Goal: Task Accomplishment & Management: Manage account settings

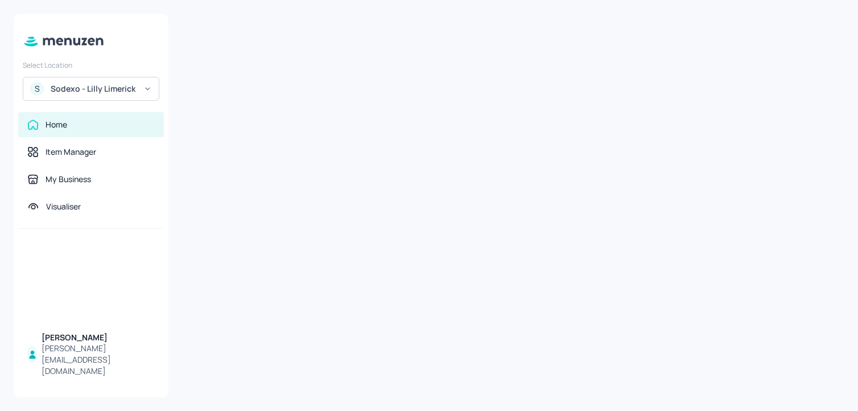
click at [92, 83] on div "S Sodexo - Lilly Limerick" at bounding box center [91, 89] width 137 height 24
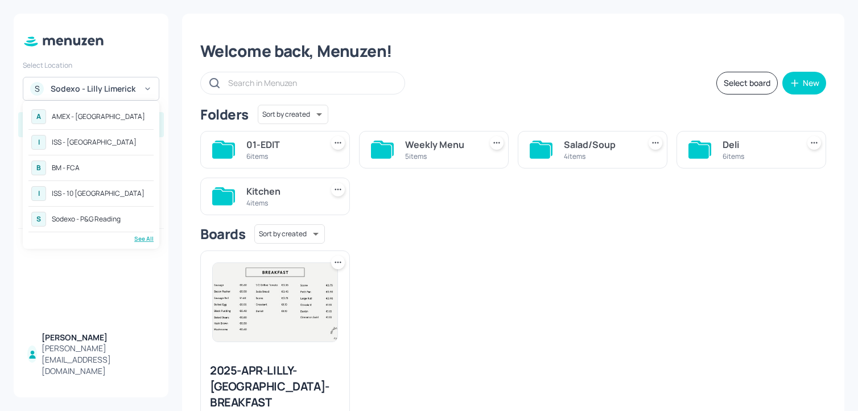
click at [131, 241] on div "See All" at bounding box center [90, 238] width 125 height 9
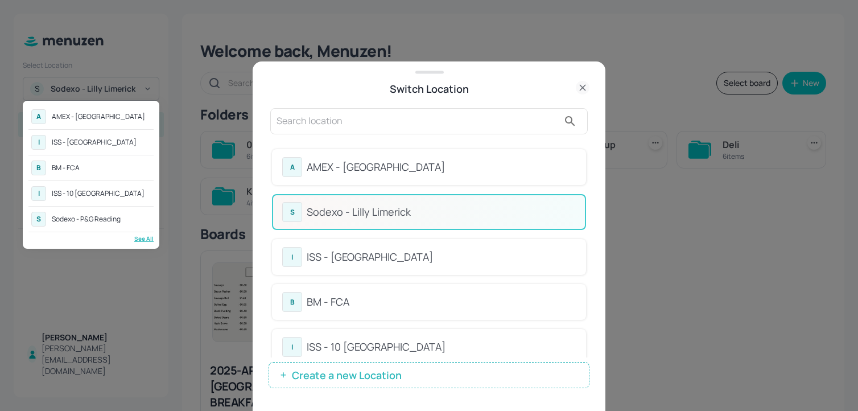
click at [460, 97] on div at bounding box center [429, 205] width 858 height 411
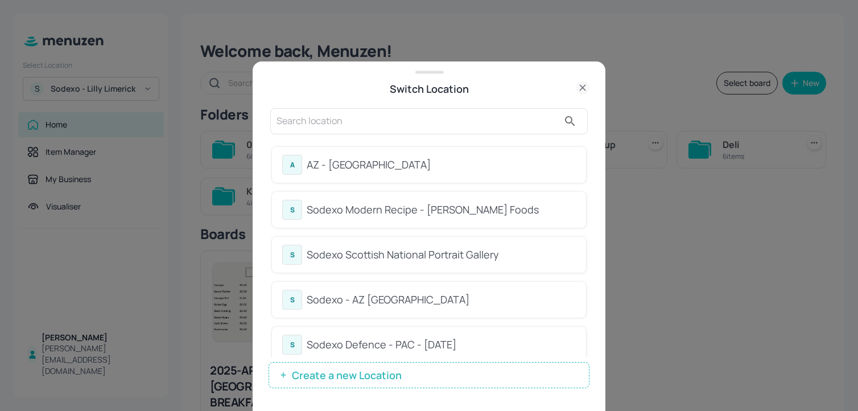
scroll to position [679, 0]
click at [477, 248] on div "Sodexo Scottish National Portrait Gallery" at bounding box center [441, 252] width 269 height 15
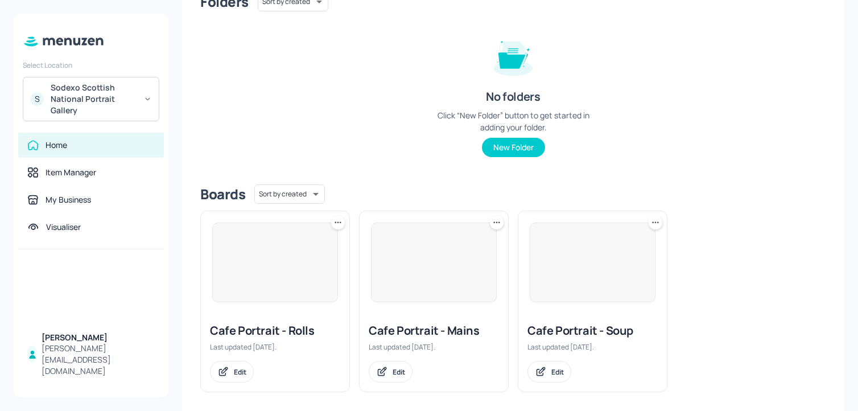
scroll to position [121, 0]
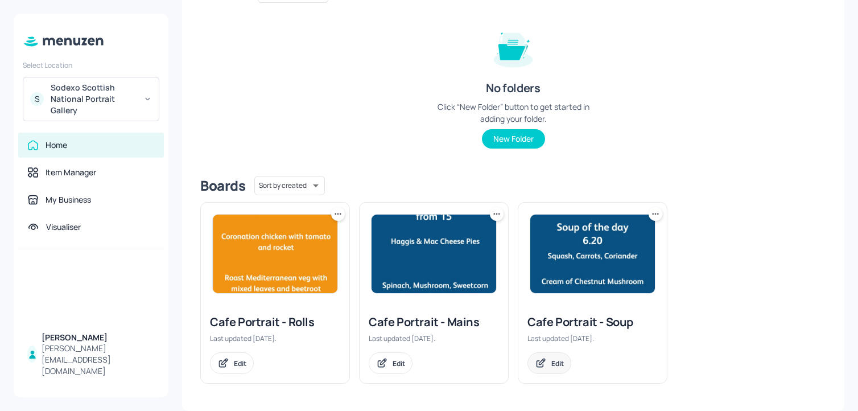
click at [552, 352] on div "Edit" at bounding box center [550, 363] width 44 height 22
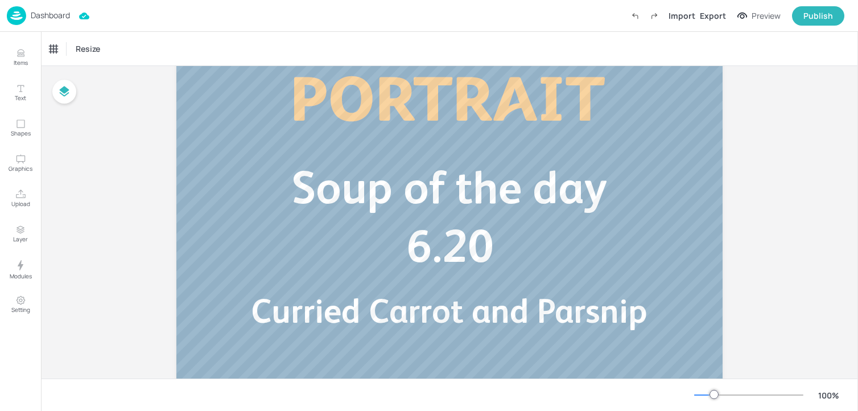
scroll to position [153, 0]
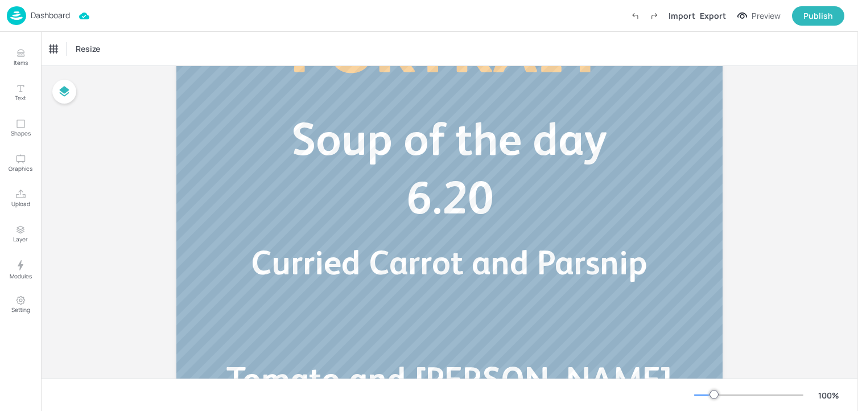
click at [521, 267] on span "Curried Carrot and Parsnip" at bounding box center [449, 262] width 397 height 39
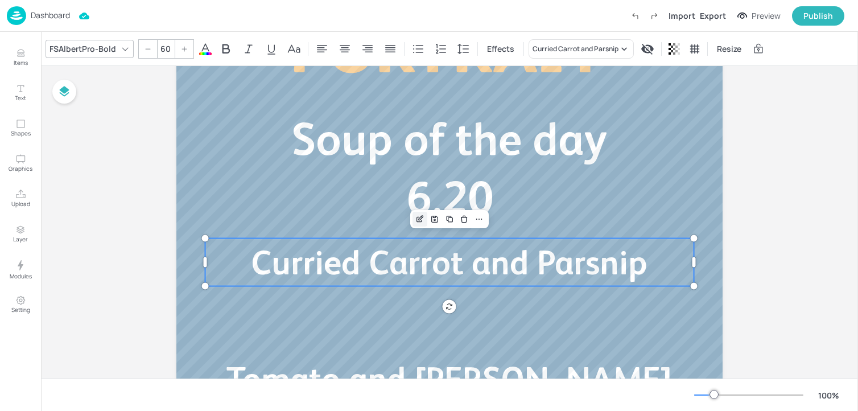
click at [422, 219] on icon "Edit Item" at bounding box center [420, 219] width 10 height 9
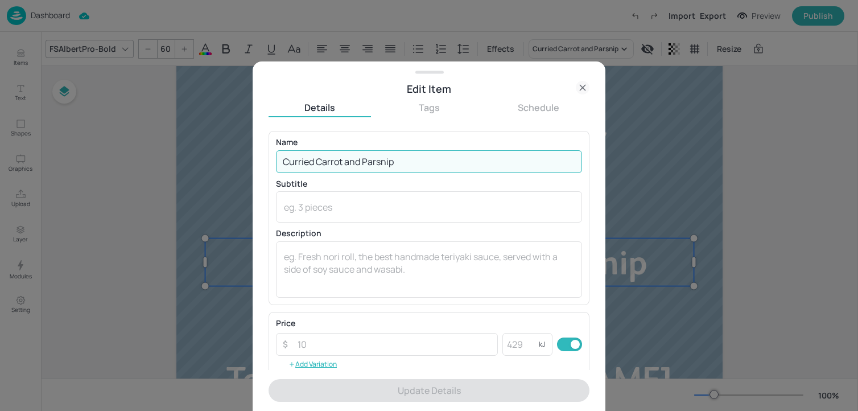
click at [418, 160] on input "Curried Carrot and Parsnip" at bounding box center [429, 161] width 306 height 23
paste input "Butternut Squash and Coconut Leek and Potato"
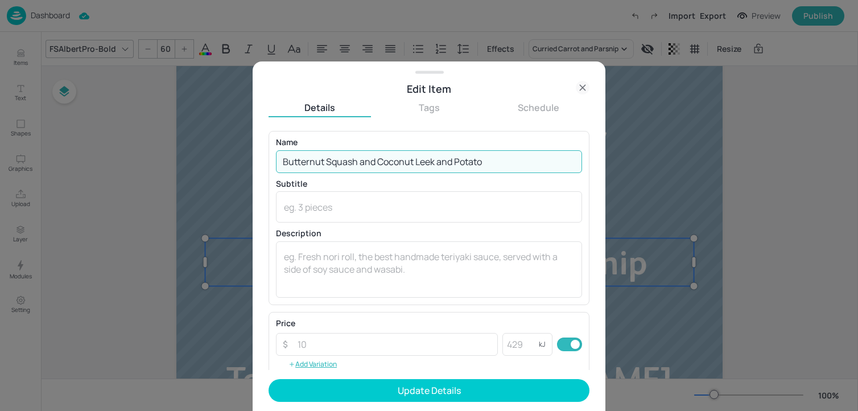
drag, startPoint x: 415, startPoint y: 162, endPoint x: 552, endPoint y: 162, distance: 136.6
click at [552, 162] on input "Butternut Squash and Coconut Leek and Potato" at bounding box center [429, 161] width 306 height 23
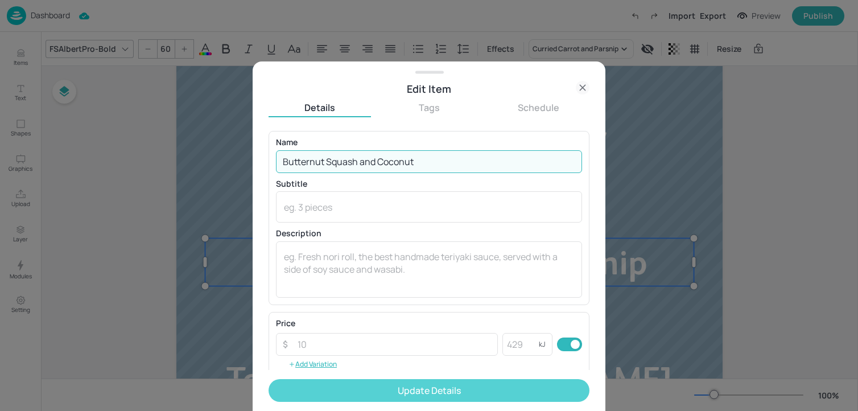
type input "Butternut Squash and Coconut"
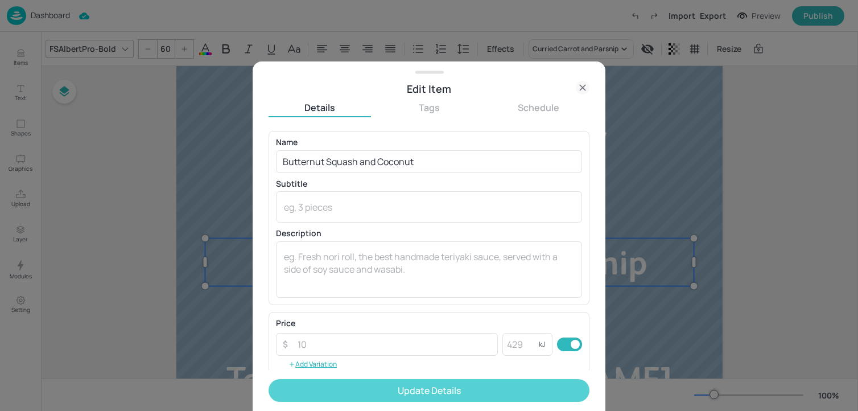
click at [373, 386] on button "Update Details" at bounding box center [429, 390] width 321 height 23
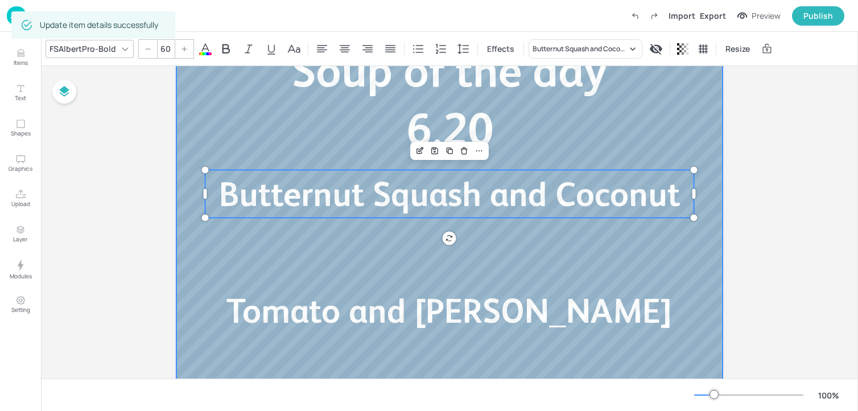
scroll to position [290, 0]
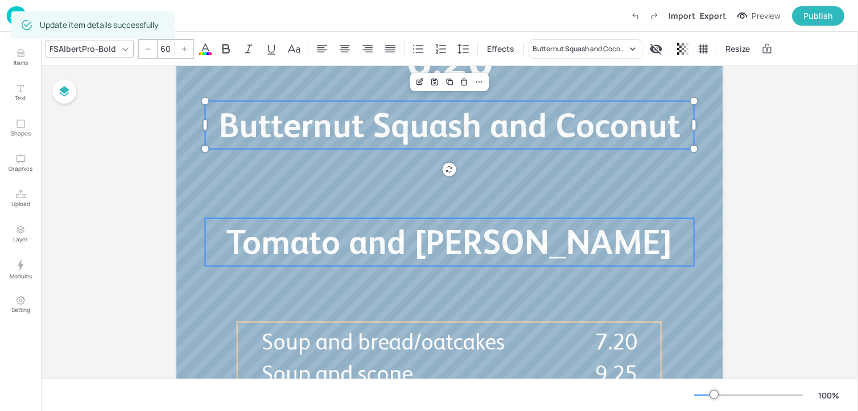
type input "60"
click at [366, 237] on span "Tomato and Basil Lentil" at bounding box center [450, 242] width 446 height 39
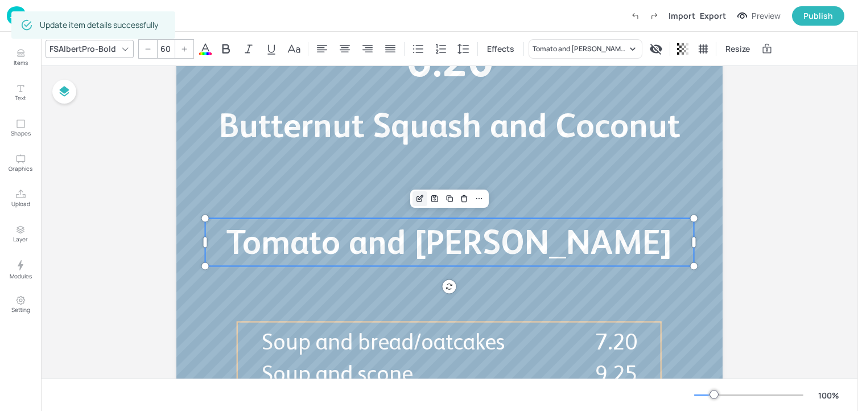
click at [416, 200] on icon "Edit Item" at bounding box center [420, 198] width 10 height 9
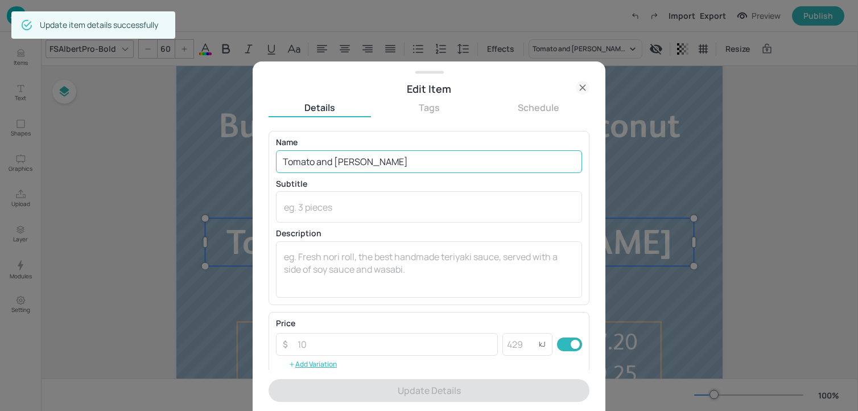
click at [376, 165] on input "Tomato and Basil Lentil" at bounding box center [429, 161] width 306 height 23
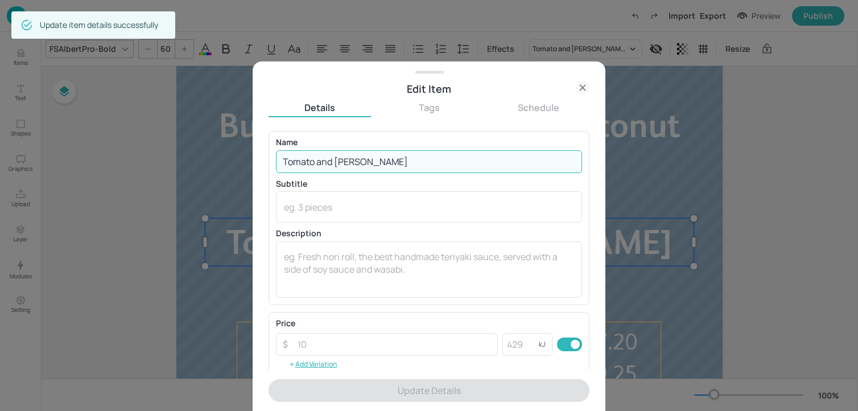
click at [376, 165] on input "Tomato and Basil Lentil" at bounding box center [429, 161] width 306 height 23
paste input "Leek and Potato"
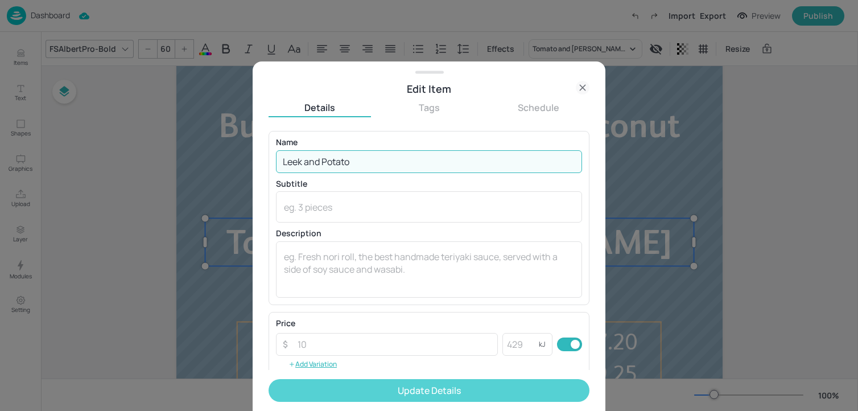
type input "Leek and Potato"
click at [373, 391] on button "Update Details" at bounding box center [429, 390] width 321 height 23
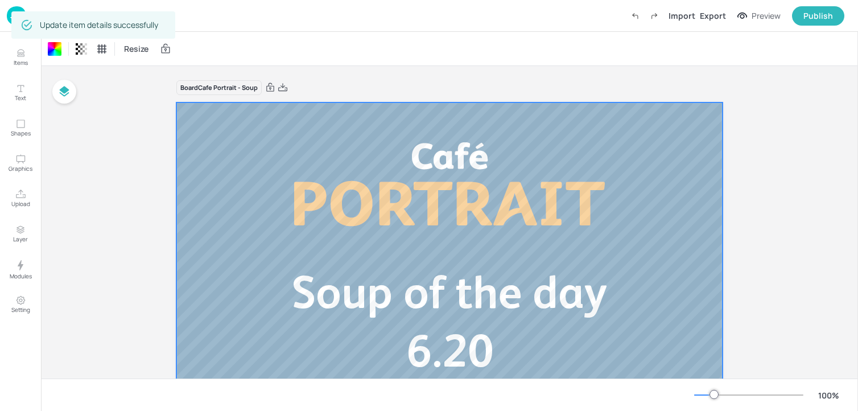
click at [9, 18] on img at bounding box center [16, 15] width 19 height 19
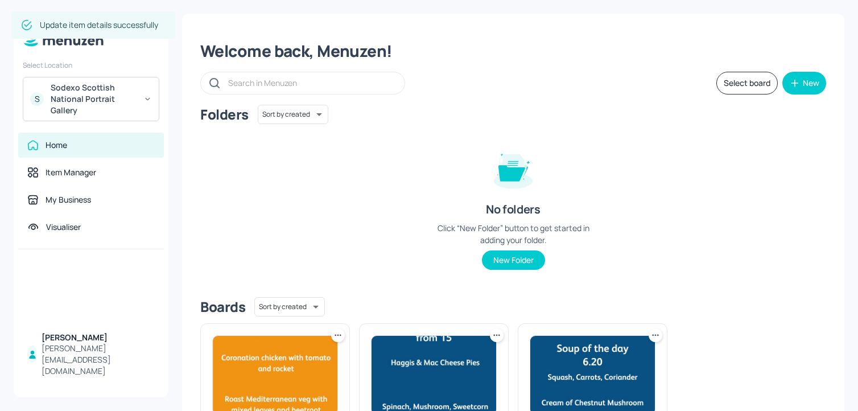
scroll to position [121, 0]
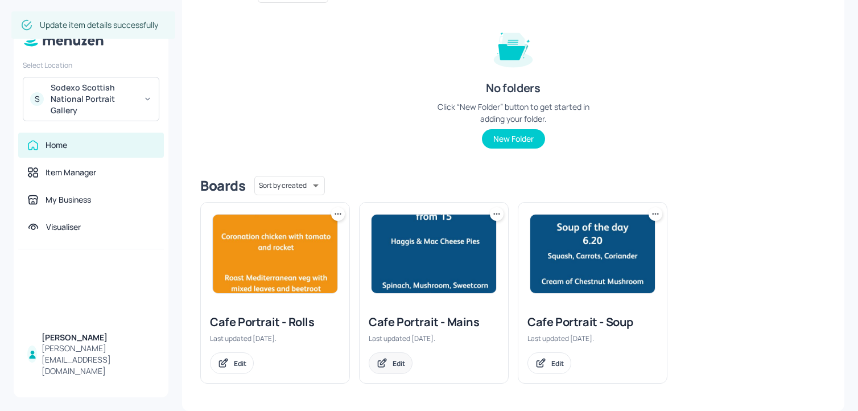
click at [396, 357] on div "Edit" at bounding box center [391, 363] width 44 height 22
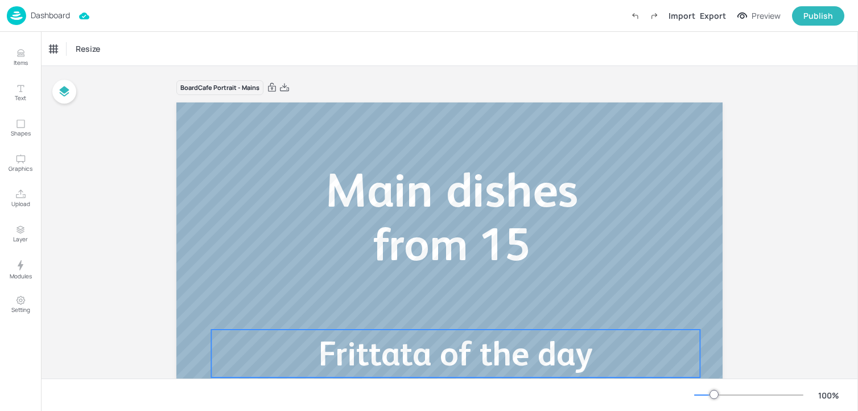
click at [439, 345] on span "Frittata of the day" at bounding box center [456, 353] width 274 height 39
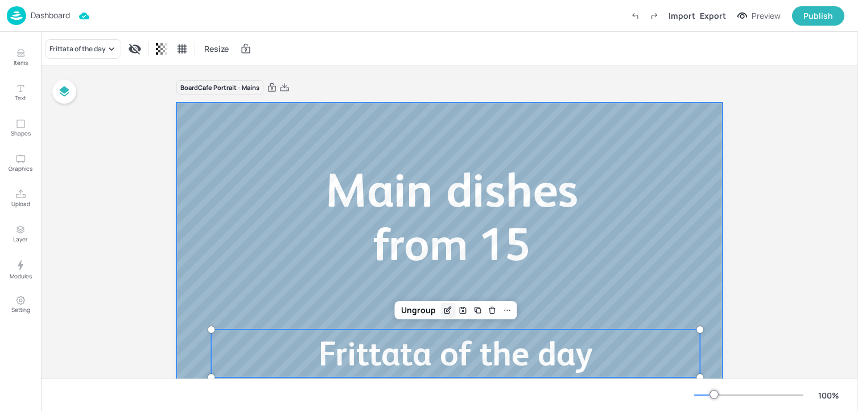
click at [447, 315] on div "Edit Item" at bounding box center [447, 310] width 15 height 15
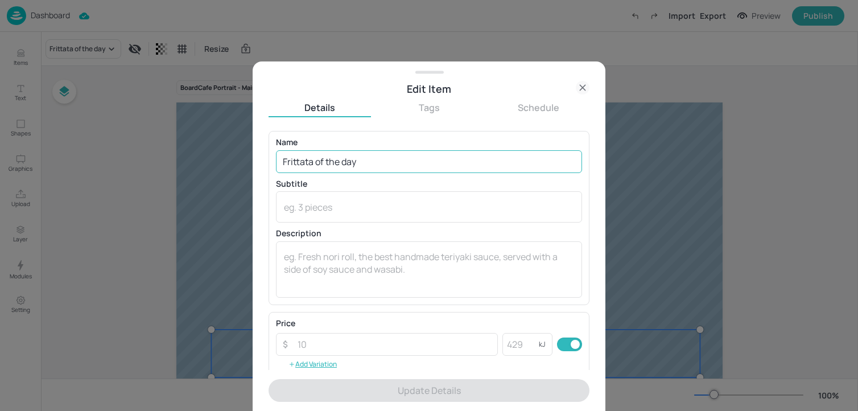
click at [406, 160] on input "Frittata of the day" at bounding box center [429, 161] width 306 height 23
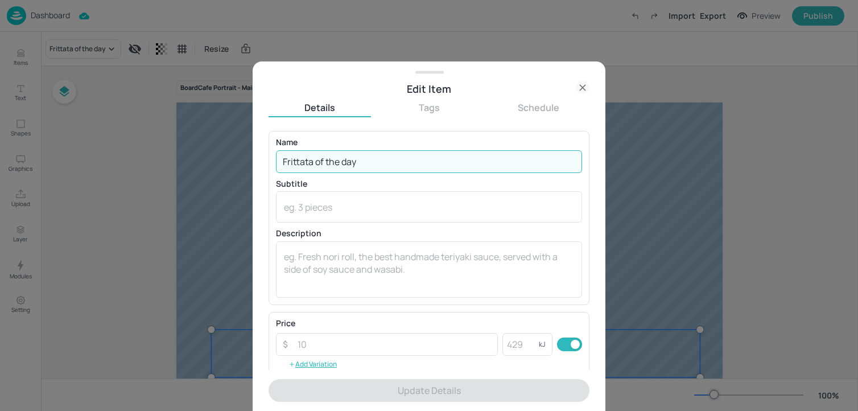
click at [406, 160] on input "Frittata of the day" at bounding box center [429, 161] width 306 height 23
paste input "Smoked Haddock, Sweet potato, Spring Onion and Cheddar Quiche Mediterranean veg…"
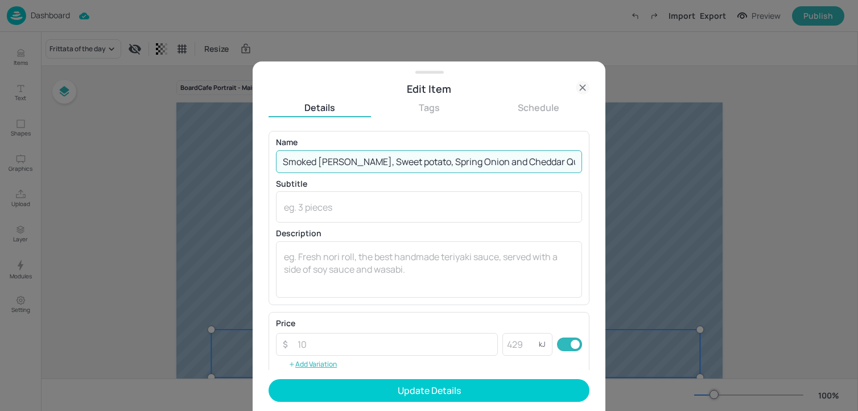
scroll to position [0, 372]
click at [450, 159] on input "Smoked Haddock, Sweet potato, Spring Onion and Cheddar Quiche Mediterranean veg…" at bounding box center [429, 161] width 306 height 23
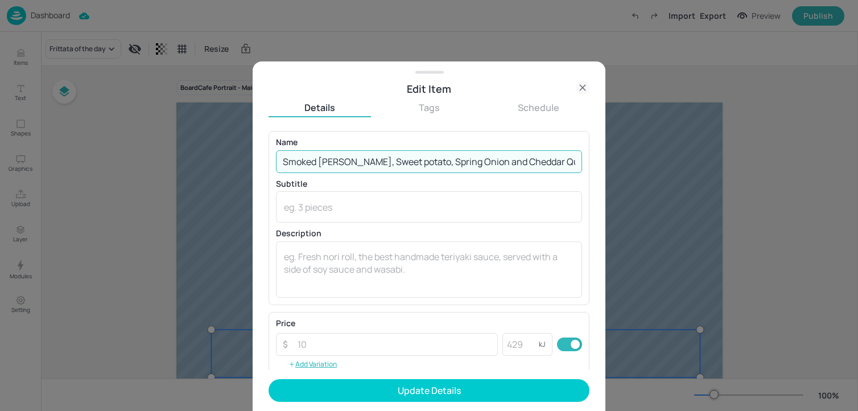
click at [486, 165] on input "Smoked Haddock, Sweet potato, Spring Onion and Cheddar Quiche Mediterranean veg…" at bounding box center [429, 161] width 306 height 23
drag, startPoint x: 577, startPoint y: 162, endPoint x: 563, endPoint y: 168, distance: 14.8
click at [563, 168] on input "Smoked Haddock, Sweet potato, Spring Onion and Cheddar Quiche Mediterranean veg…" at bounding box center [429, 161] width 306 height 23
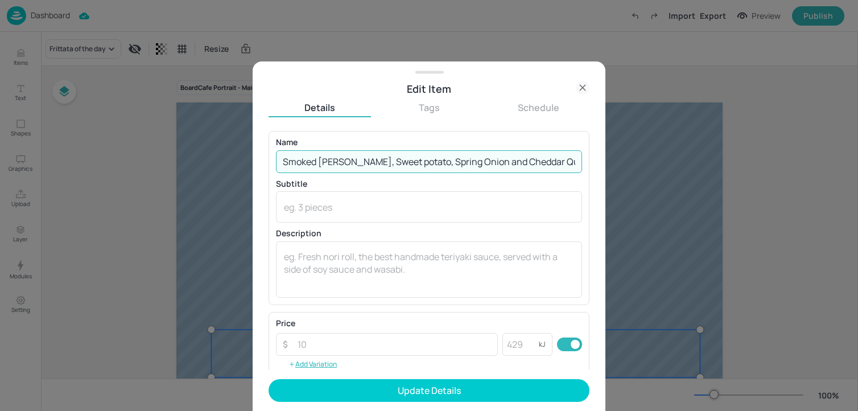
click at [396, 166] on input "Smoked Haddock, Sweet potato, Spring Onion and Cheddar Quiche" at bounding box center [429, 161] width 306 height 23
click at [486, 160] on input "Smoked Haddock, Sweet Potato, Spring Onion and Cheddar Quiche" at bounding box center [429, 161] width 306 height 23
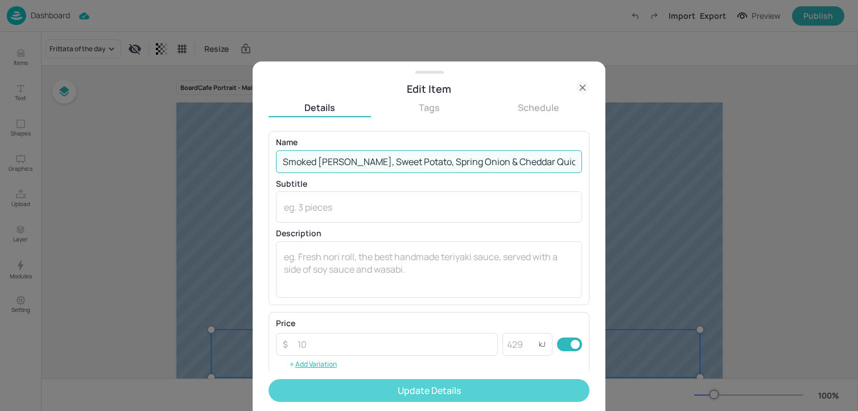
type input "Smoked Haddock, Sweet Potato, Spring Onion & Cheddar Quiche"
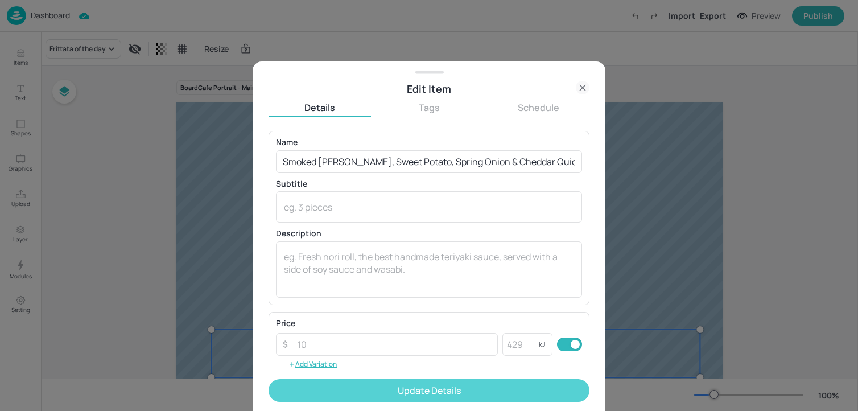
click at [426, 390] on button "Update Details" at bounding box center [429, 390] width 321 height 23
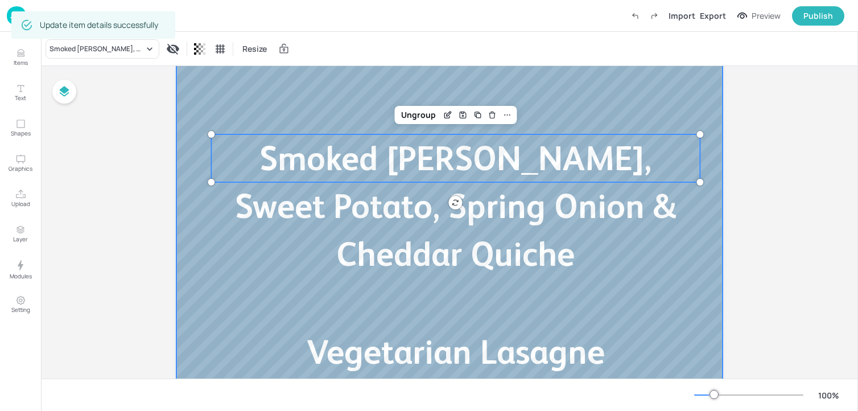
scroll to position [262, 0]
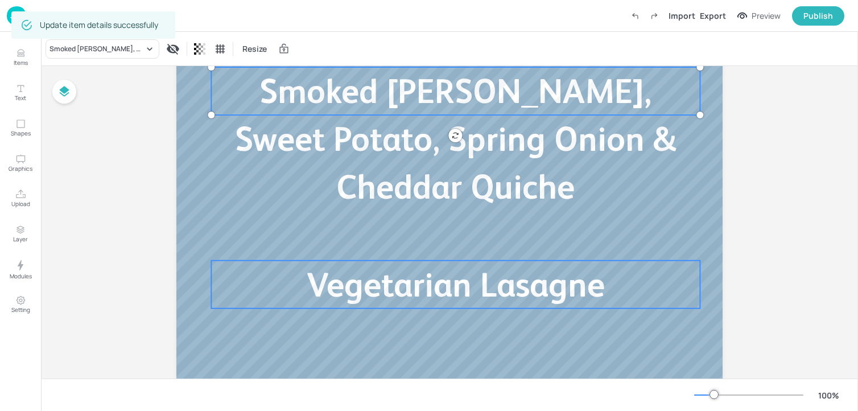
click at [421, 300] on span "Vegetarian Lasagne" at bounding box center [456, 284] width 298 height 39
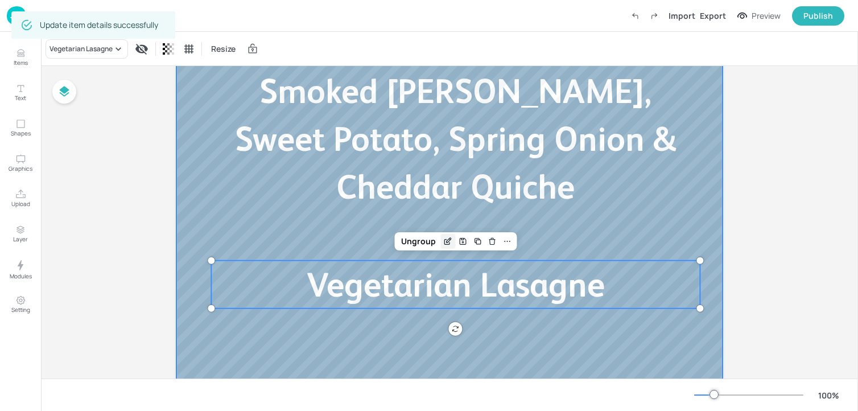
click at [447, 241] on icon "Edit Item" at bounding box center [449, 240] width 5 height 5
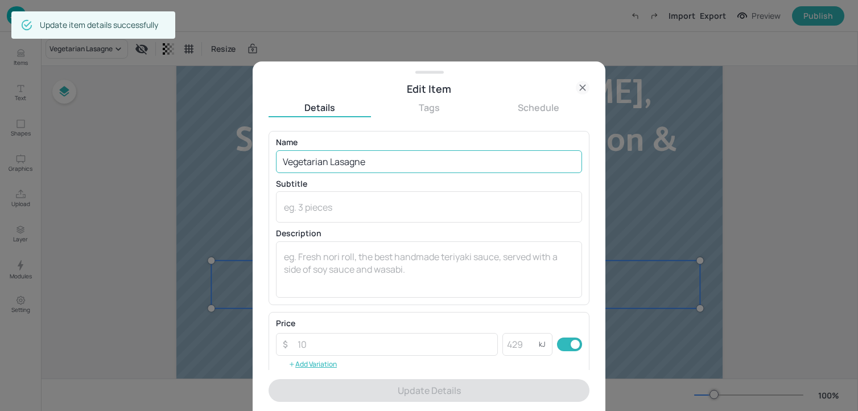
click at [391, 158] on input "Vegetarian Lasagne" at bounding box center [429, 161] width 306 height 23
paste input "Mediterranean veg with Aubergine, Courgette and Peppers layered with mozzarella…"
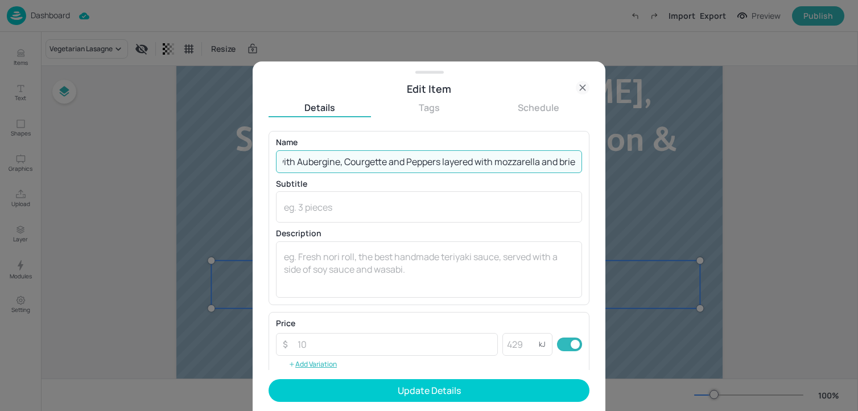
click at [397, 163] on input "Mediterranean veg with Aubergine, Courgette and Peppers layered with mozzarella…" at bounding box center [429, 161] width 306 height 23
click at [498, 163] on input "Mediterranean veg with Aubergine, Courgette & Peppers layered with mozzarella a…" at bounding box center [429, 161] width 306 height 23
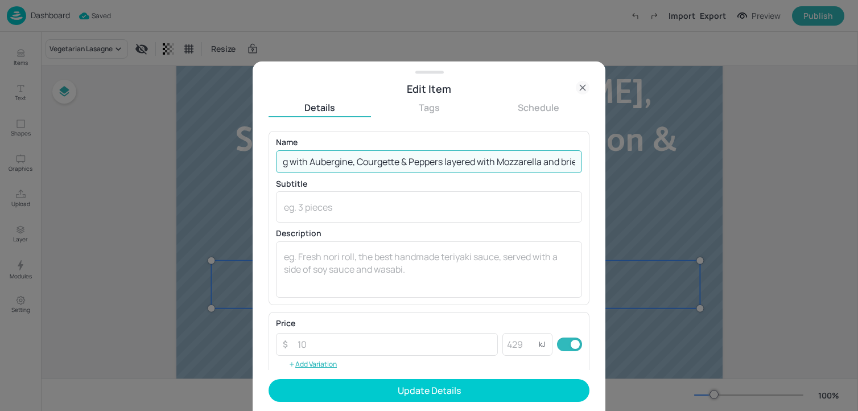
click at [567, 164] on input "Mediterranean veg with Aubergine, Courgette & Peppers layered with Mozzarella a…" at bounding box center [429, 161] width 306 height 23
click at [557, 165] on input "Mediterranean veg with Aubergine, Courgette & Peppers layered with Mozzarella a…" at bounding box center [429, 161] width 306 height 23
click at [352, 163] on input "Mediterranean veg with Aubergine, Courgette & Peppers layered with Mozzarella &…" at bounding box center [429, 161] width 306 height 23
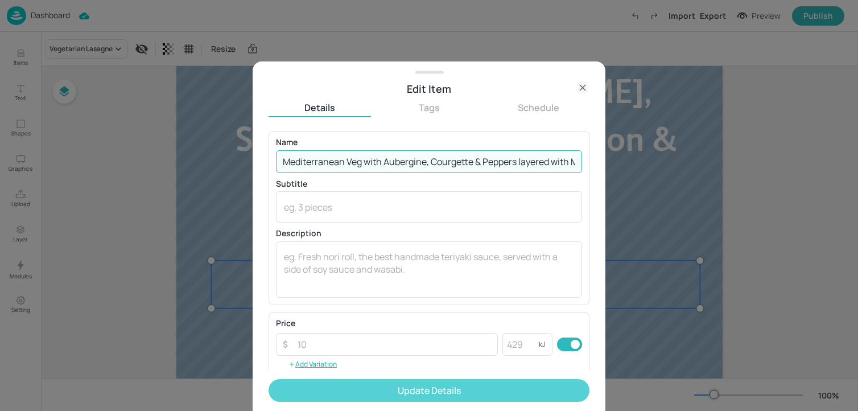
type input "Mediterranean Veg with Aubergine, Courgette & Peppers layered with Mozzarella &…"
click at [403, 390] on button "Update Details" at bounding box center [429, 390] width 321 height 23
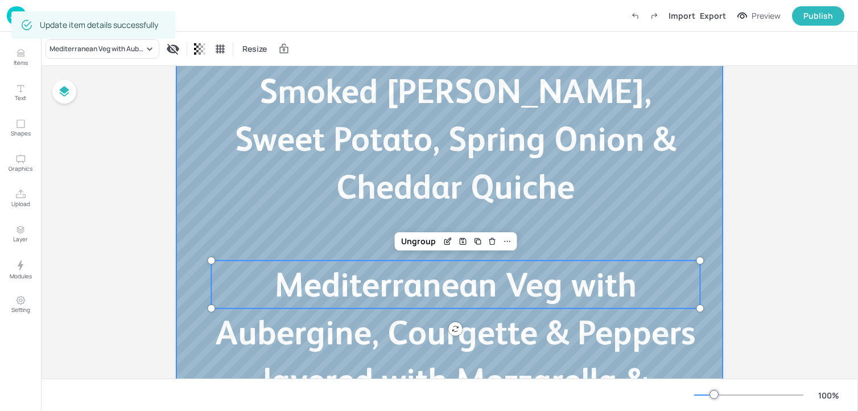
click at [713, 264] on div at bounding box center [449, 147] width 546 height 615
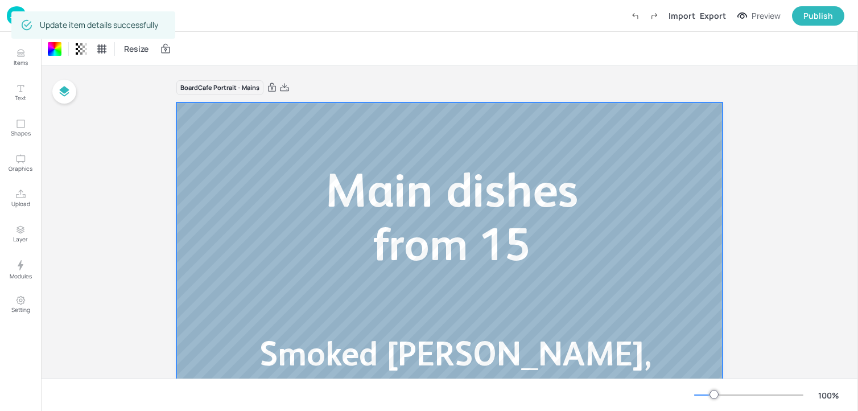
click at [8, 21] on img at bounding box center [16, 15] width 19 height 19
click at [8, 19] on img at bounding box center [16, 15] width 19 height 19
click at [120, 145] on div "Board Cafe Portrait - Mains Smoked Haddock, Sweet Potato, Spring Onion & Chedda…" at bounding box center [449, 406] width 817 height 680
click at [10, 18] on img at bounding box center [16, 15] width 19 height 19
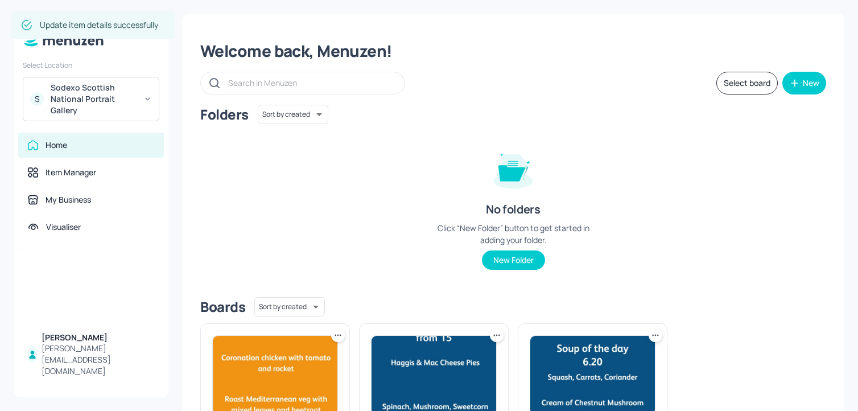
scroll to position [121, 0]
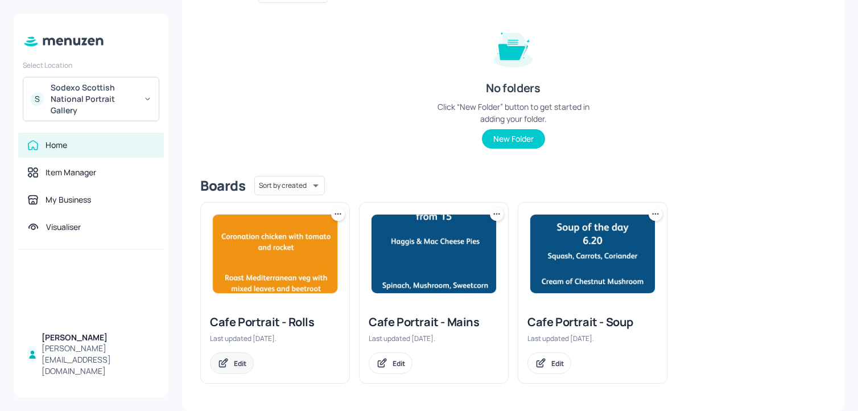
click at [247, 354] on div "Edit" at bounding box center [232, 363] width 44 height 22
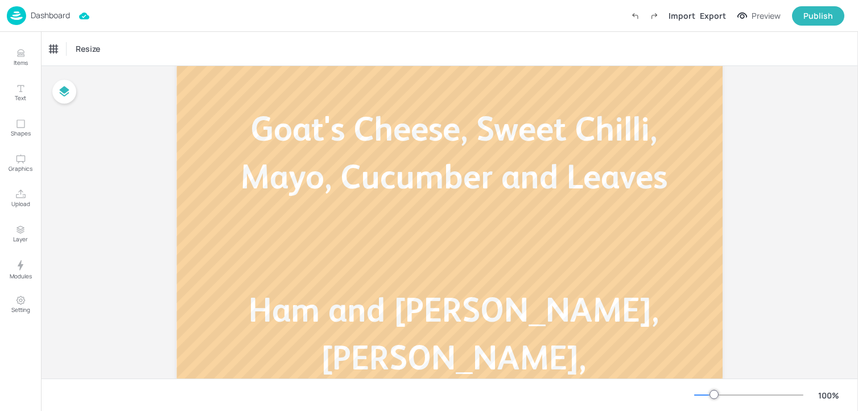
scroll to position [275, 0]
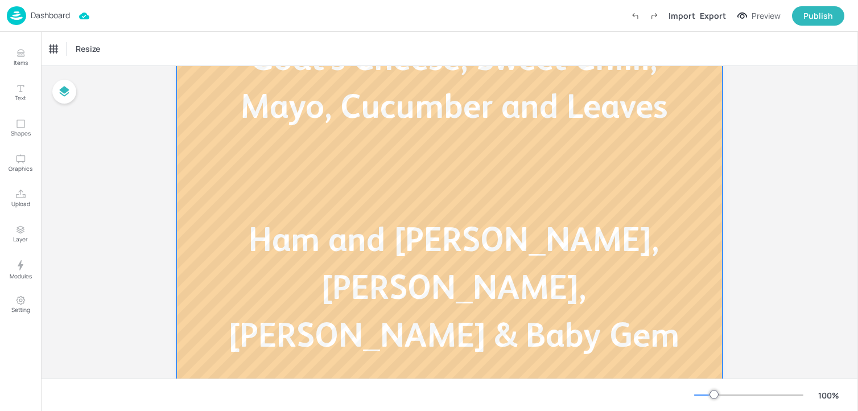
click at [529, 126] on p "Goat's Cheese, Sweet Chilli, Mayo, Cucumber and Leaves" at bounding box center [453, 82] width 489 height 96
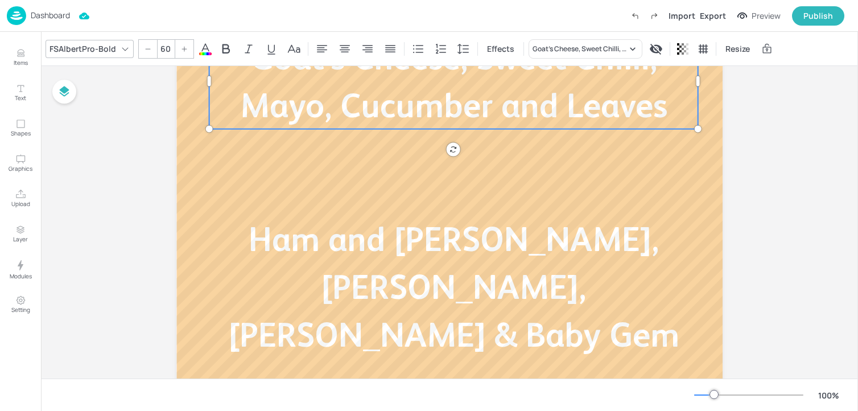
scroll to position [168, 0]
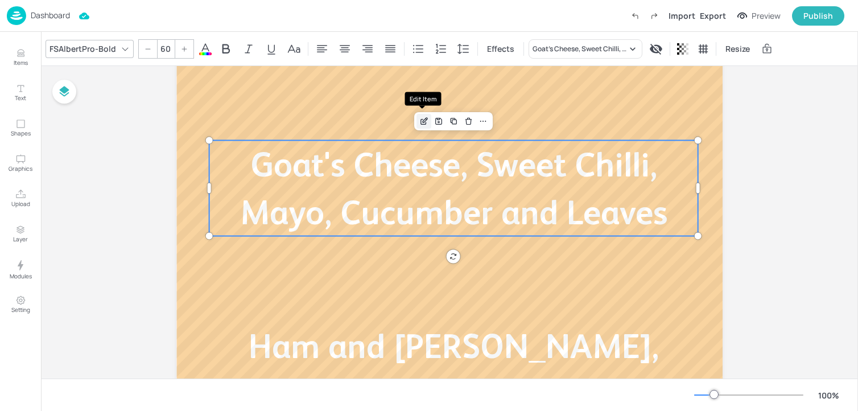
click at [420, 117] on icon "Edit Item" at bounding box center [424, 121] width 10 height 9
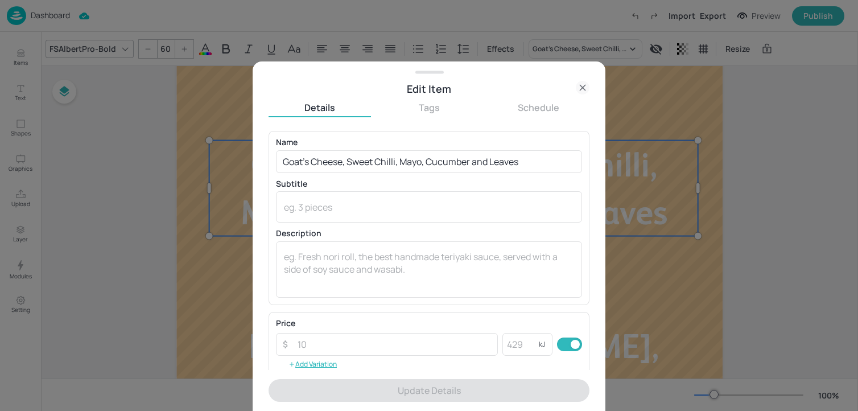
click at [365, 147] on div "Name Goat's Cheese, Sweet Chilli, Mayo, Cucumber and Leaves ​" at bounding box center [429, 155] width 306 height 34
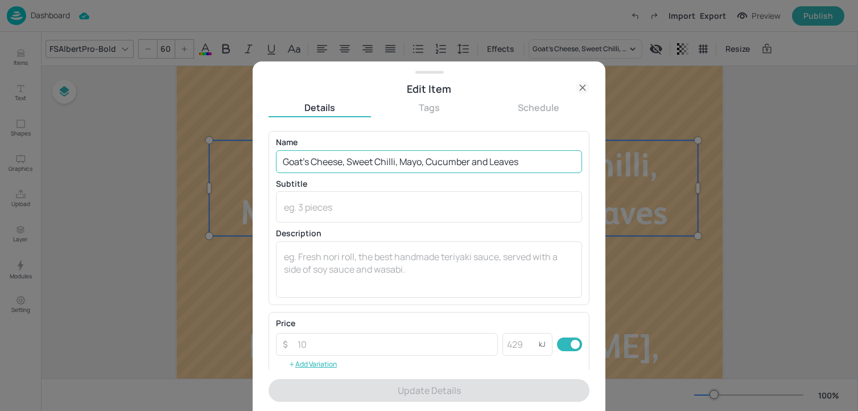
click at [365, 155] on input "Goat's Cheese, Sweet Chilli, Mayo, Cucumber and Leaves" at bounding box center [429, 161] width 306 height 23
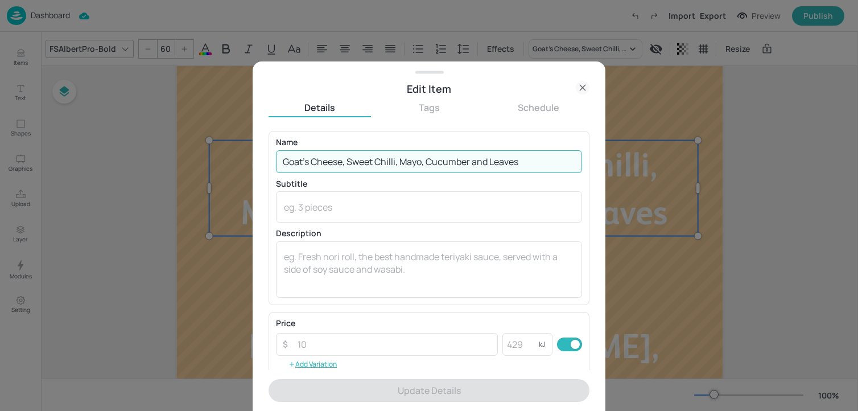
click at [365, 155] on input "Goat's Cheese, Sweet Chilli, Mayo, Cucumber and Leaves" at bounding box center [429, 161] width 306 height 23
paste input "Prosciutto, Emmental, Tomato, Mix Leaf, Mustard Mayo Brie, Gherkin, Pesto Mayo,…"
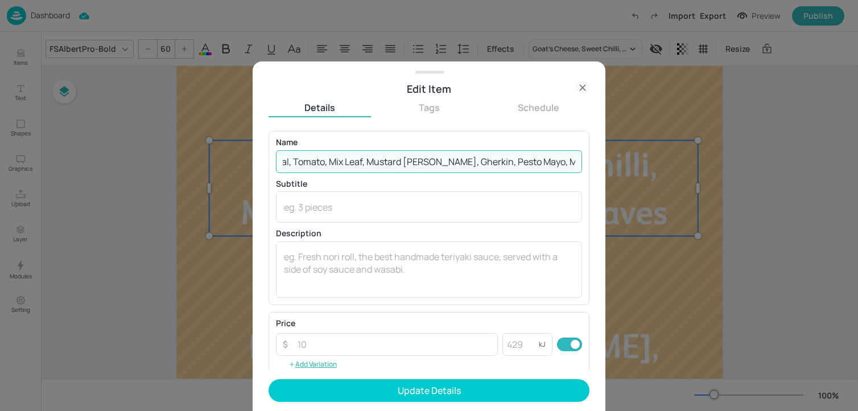
drag, startPoint x: 429, startPoint y: 164, endPoint x: 683, endPoint y: 170, distance: 253.9
click at [683, 170] on div "Edit Item Details Tags Schedule Name Prosciutto, Emmental, Tomato, Mix Leaf, Mu…" at bounding box center [429, 205] width 858 height 411
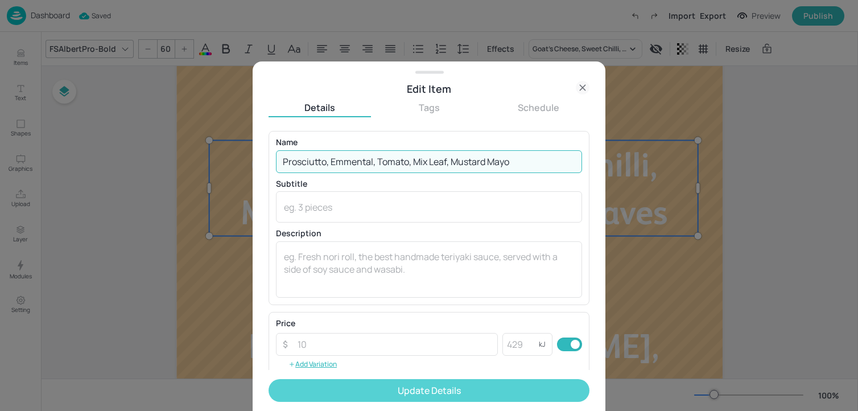
type input "Prosciutto, Emmental, Tomato, Mix Leaf, Mustard Mayo"
click at [454, 394] on button "Update Details" at bounding box center [429, 390] width 321 height 23
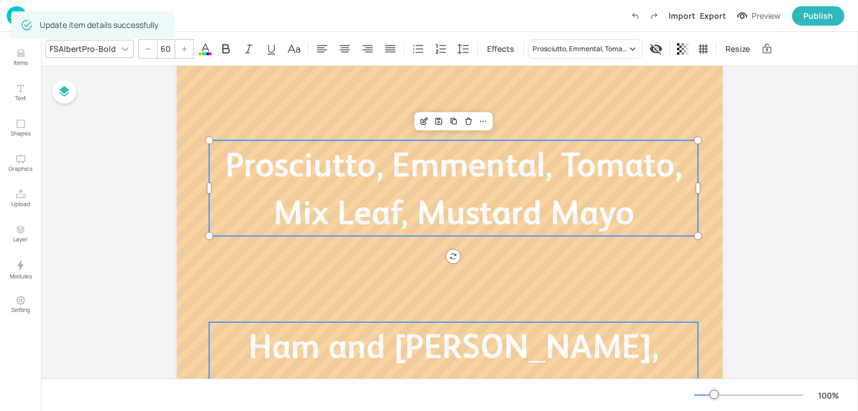
type input "60"
click at [282, 356] on span "Ham and Emmental Cheese, Gherkin, Mustard Mayo & Baby Gem" at bounding box center [453, 394] width 451 height 134
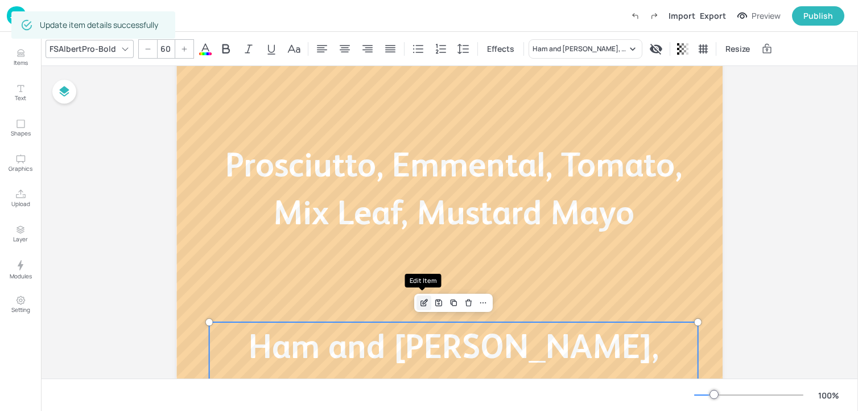
click at [421, 299] on icon "Edit Item" at bounding box center [424, 302] width 10 height 9
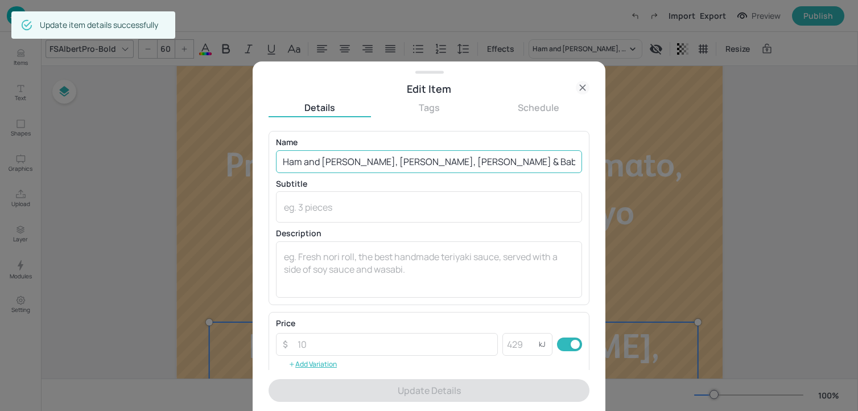
click at [393, 158] on input "Ham and Emmental Cheese, Gherkin, Mustard Mayo & Baby Gem" at bounding box center [429, 161] width 306 height 23
paste input "Brie, Gherkin, Pesto Mayo, Mix Leaf"
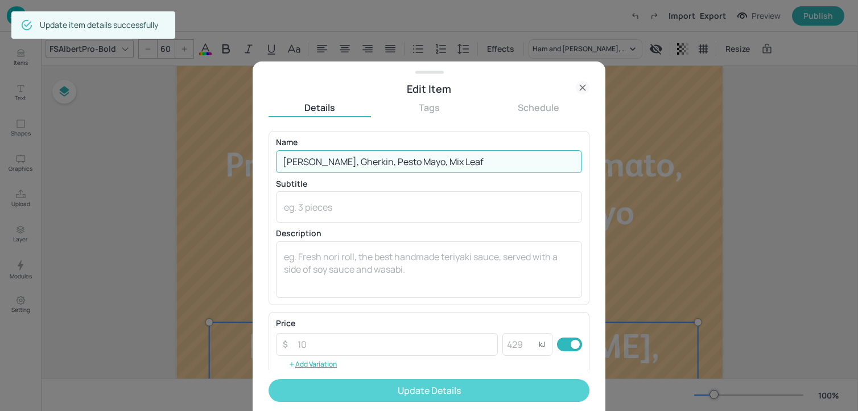
type input "Brie, Gherkin, Pesto Mayo, Mix Leaf"
click at [397, 398] on button "Update Details" at bounding box center [429, 390] width 321 height 23
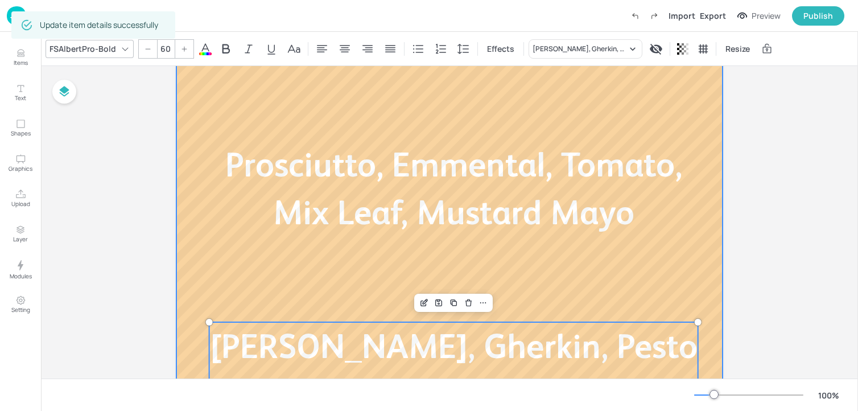
click at [190, 102] on div at bounding box center [449, 242] width 546 height 615
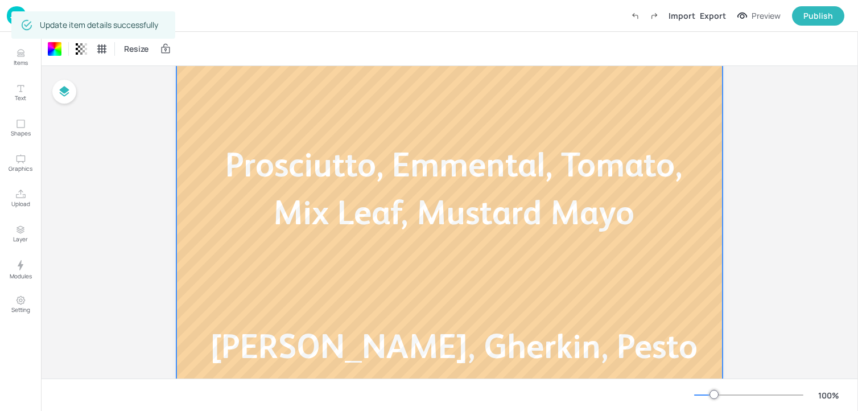
click at [130, 102] on div "Board Cafe Portrait - Rolls Today’s filled rolls Prosciutto, Emmental, Tomato, …" at bounding box center [449, 238] width 817 height 680
click at [22, 8] on div "Update item details successfully" at bounding box center [93, 25] width 164 height 34
click at [12, 10] on div "Update item details successfully" at bounding box center [93, 25] width 164 height 34
click at [10, 15] on img at bounding box center [16, 15] width 19 height 19
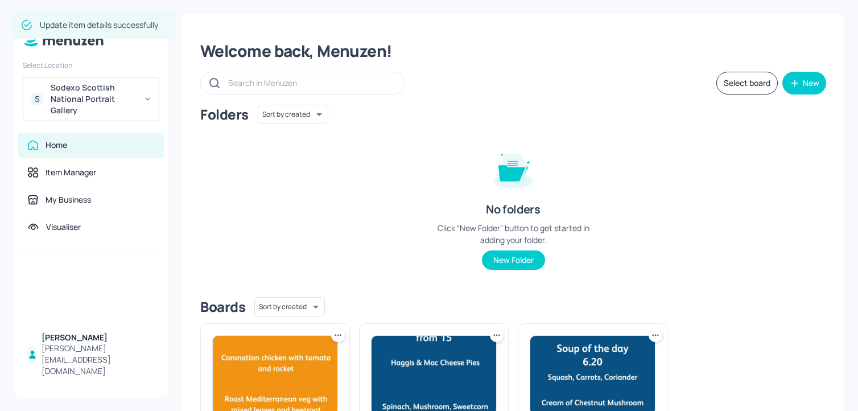
click at [111, 112] on div "Sodexo Scottish National Portrait Gallery" at bounding box center [94, 99] width 86 height 34
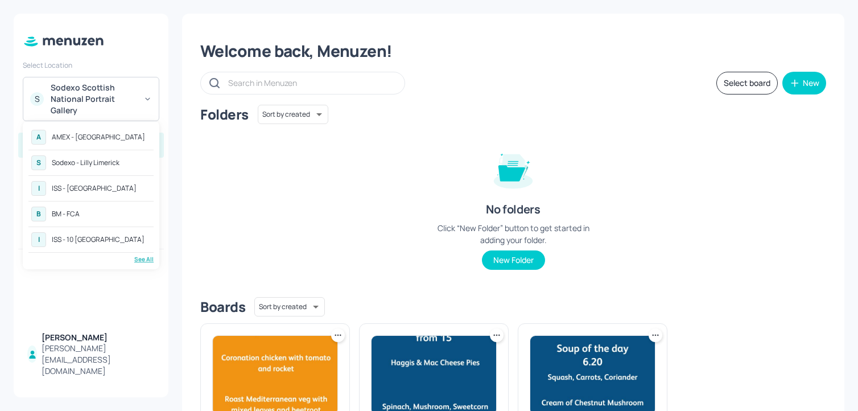
click at [143, 262] on div "See All" at bounding box center [90, 259] width 125 height 9
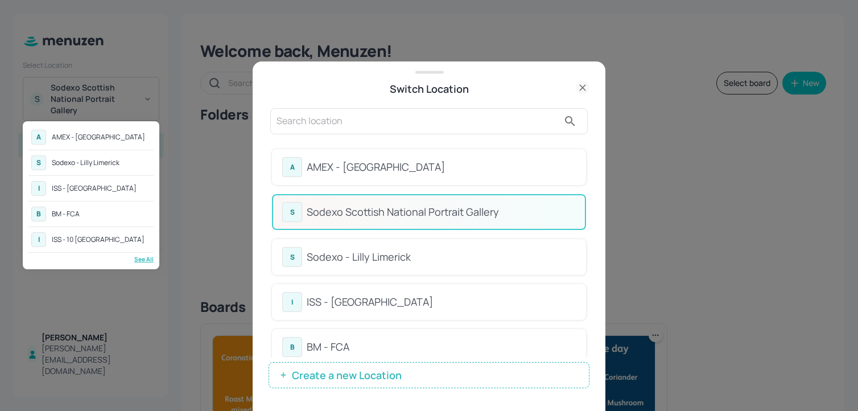
drag, startPoint x: 587, startPoint y: 149, endPoint x: 587, endPoint y: 189, distance: 39.8
click at [587, 188] on div at bounding box center [429, 205] width 858 height 411
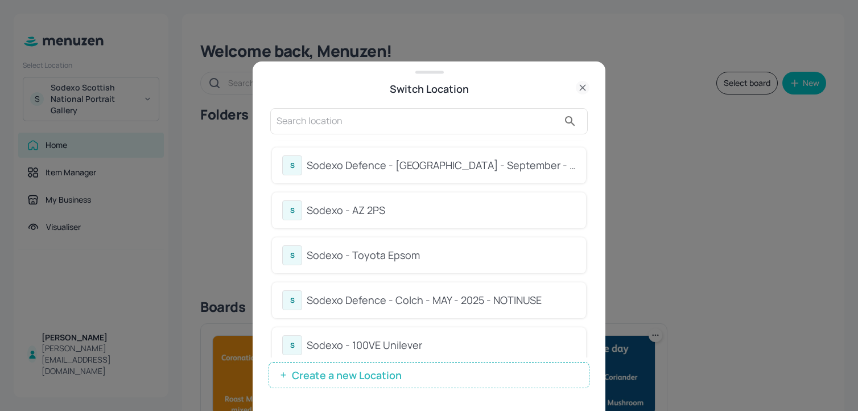
scroll to position [326, 0]
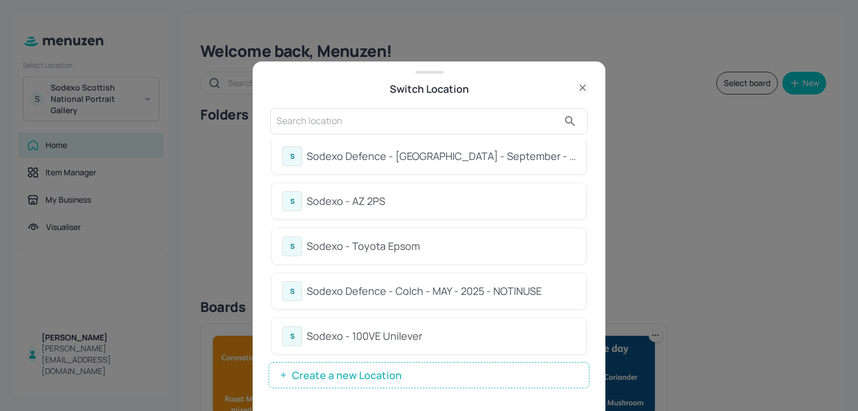
click at [437, 253] on div "Sodexo - Toyota Epsom" at bounding box center [441, 245] width 269 height 15
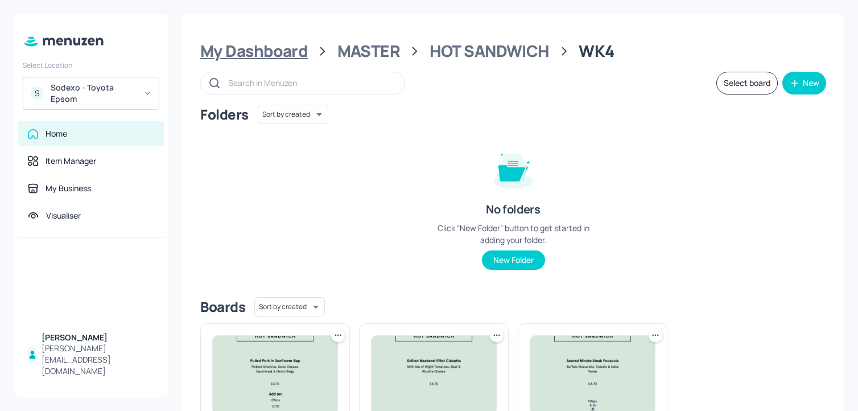
click at [285, 53] on div "My Dashboard" at bounding box center [254, 51] width 108 height 20
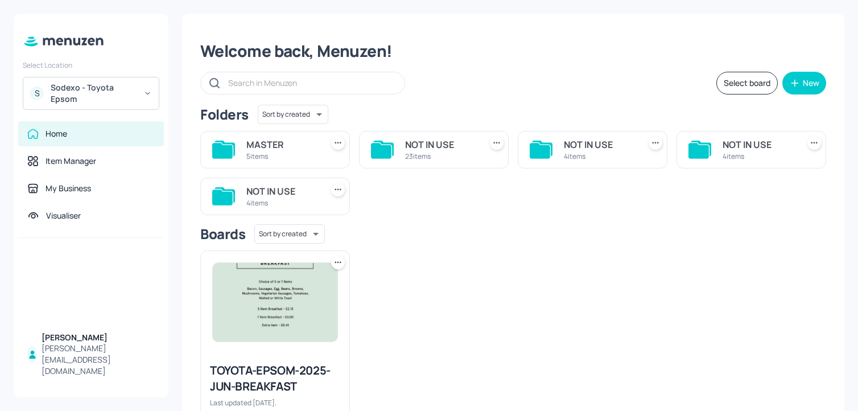
click at [268, 145] on div "MASTER" at bounding box center [281, 145] width 71 height 14
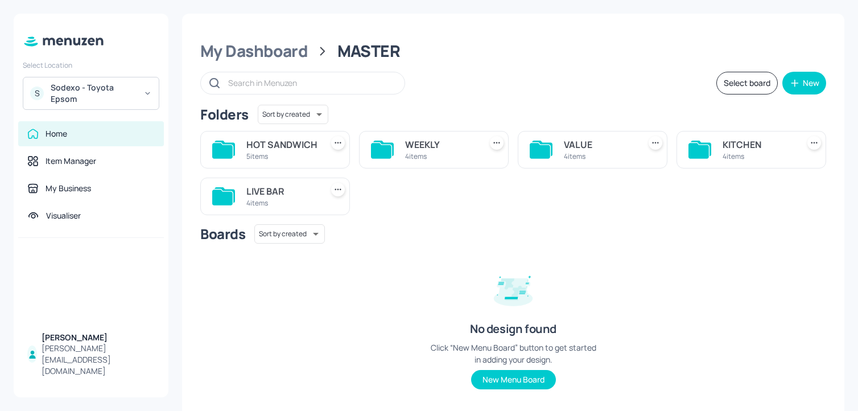
click at [409, 151] on div "4 items" at bounding box center [440, 156] width 71 height 10
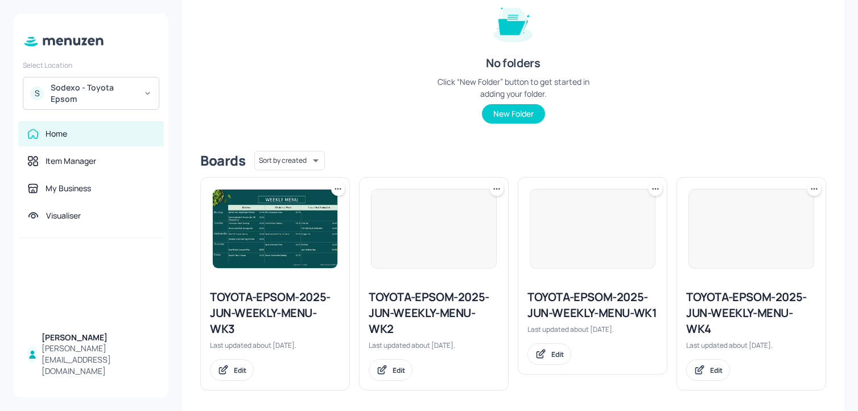
scroll to position [153, 0]
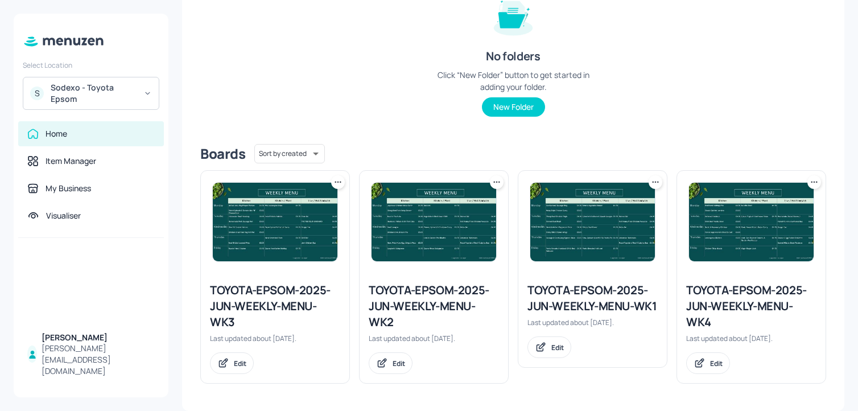
click at [654, 184] on icon at bounding box center [655, 181] width 11 height 11
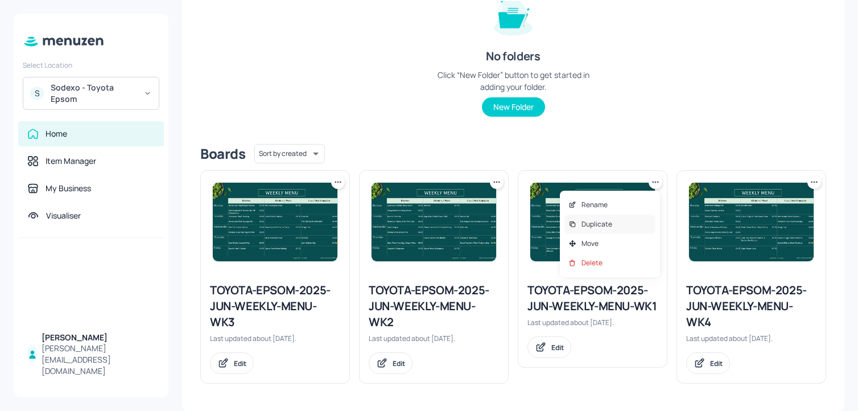
click at [596, 223] on p "Duplicate" at bounding box center [597, 224] width 31 height 10
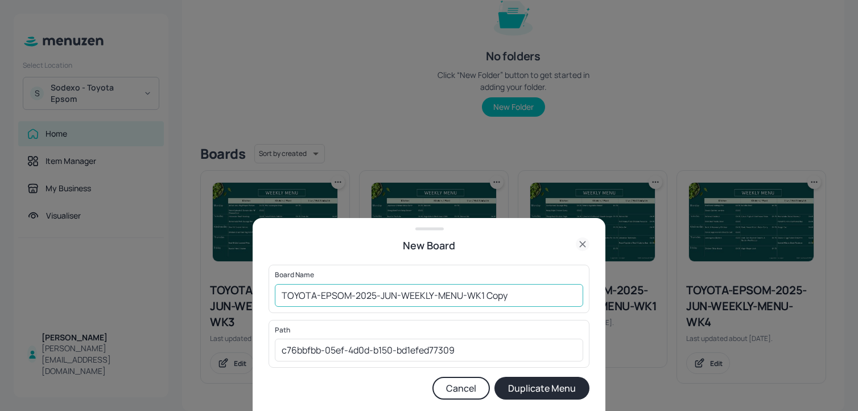
click at [277, 290] on input "TOYOTA-EPSOM-2025-JUN-WEEKLY-MENU-WK1 Copy" at bounding box center [429, 295] width 308 height 23
click at [543, 301] on input "01ED-TOYOTA-EPSOM-2025-JUN-WEEKLY-MENU-WK1 Copy" at bounding box center [429, 295] width 308 height 23
type input "01ED-TOYOTA-EPSOM-2025-JUN-WEEKLY-MENU-WK1-090925"
click at [495, 377] on button "Duplicate Menu" at bounding box center [542, 388] width 95 height 23
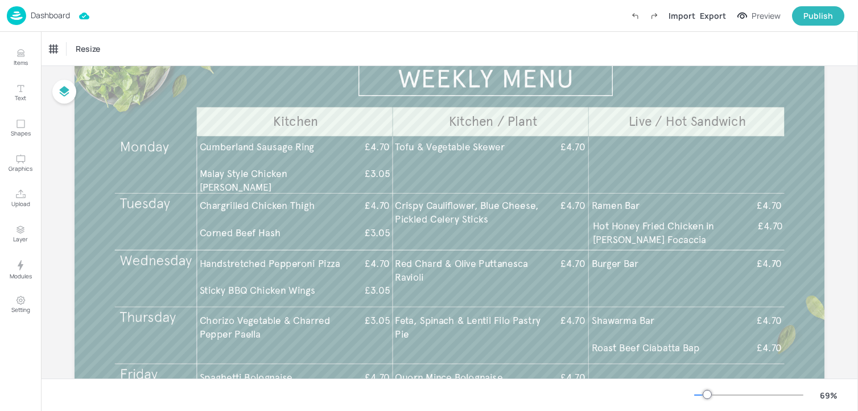
scroll to position [134, 0]
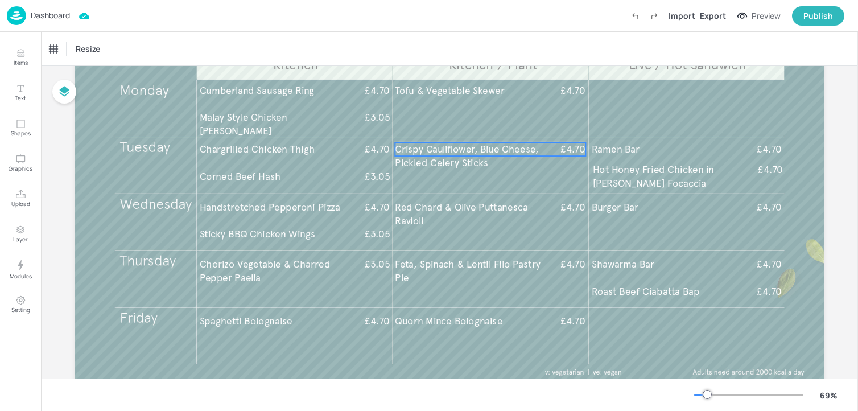
click at [466, 159] on span "Crispy Cauliflower, Blue Cheese, Pickled Celery Sticks" at bounding box center [466, 156] width 143 height 26
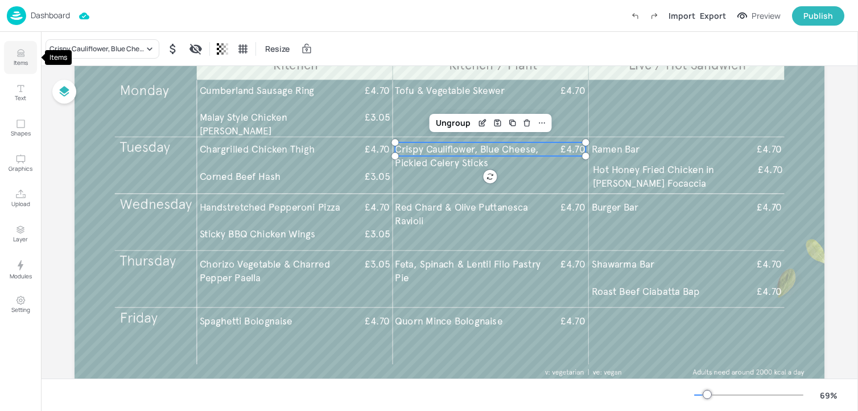
click at [19, 63] on p "Items" at bounding box center [21, 63] width 14 height 8
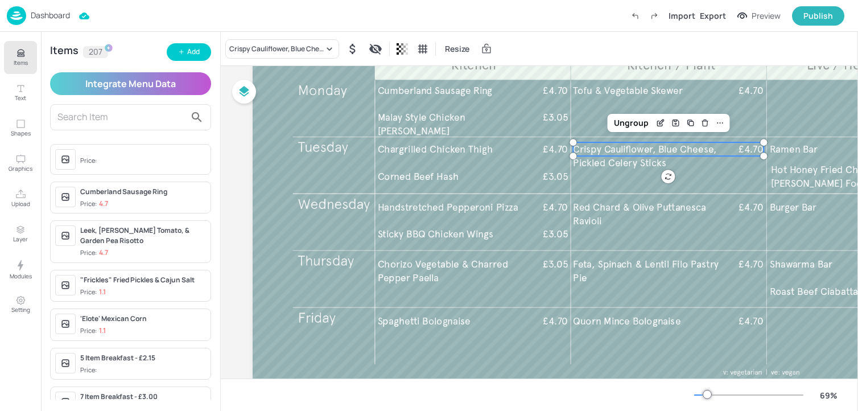
click at [645, 174] on div at bounding box center [668, 177] width 191 height 14
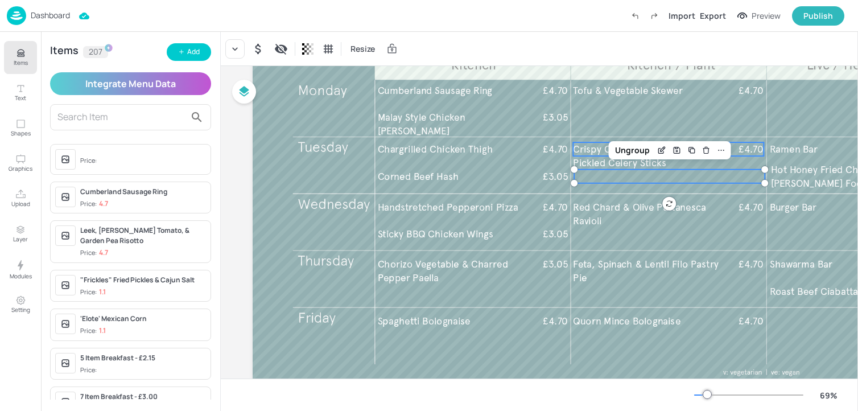
click at [582, 155] on p "Crispy Cauliflower, Blue Cheese, Pickled Celery Sticks" at bounding box center [654, 155] width 162 height 27
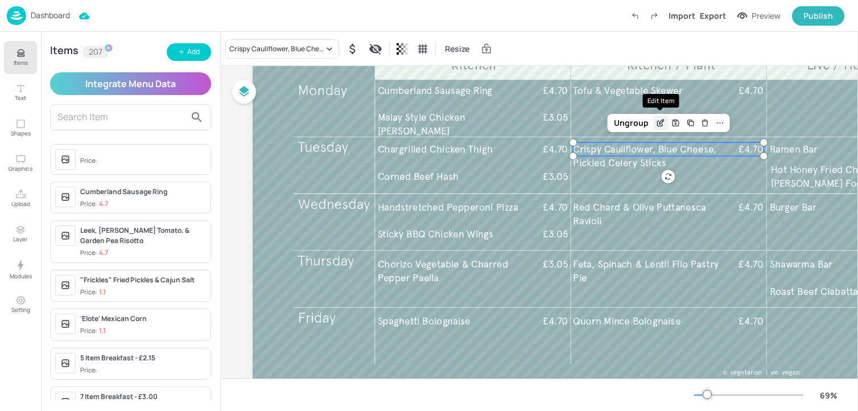
click at [664, 120] on icon "Edit Item" at bounding box center [661, 122] width 10 height 9
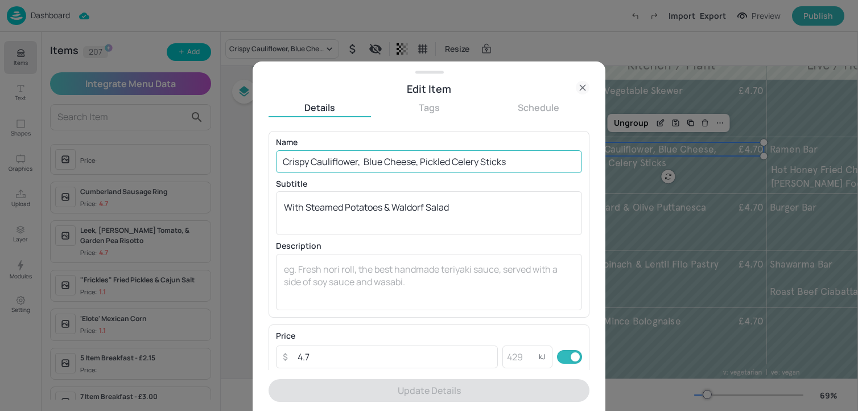
click at [553, 167] on input "Crispy Cauliflower, Blue Cheese, Pickled Celery Sticks" at bounding box center [429, 161] width 306 height 23
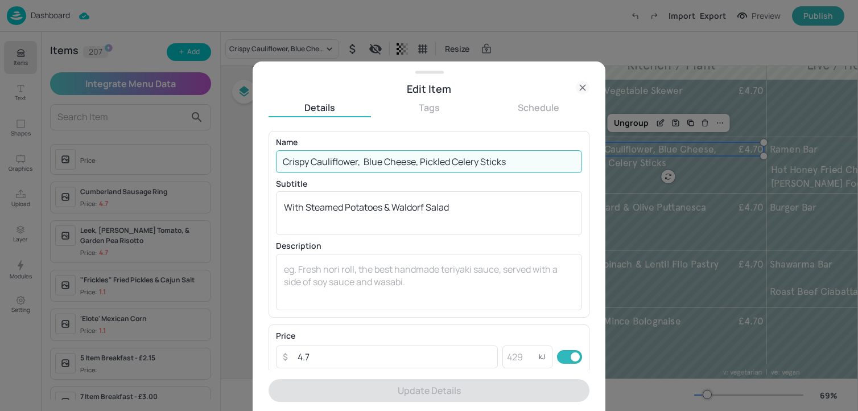
click at [553, 167] on input "Crispy Cauliflower, Blue Cheese, Pickled Celery Sticks" at bounding box center [429, 161] width 306 height 23
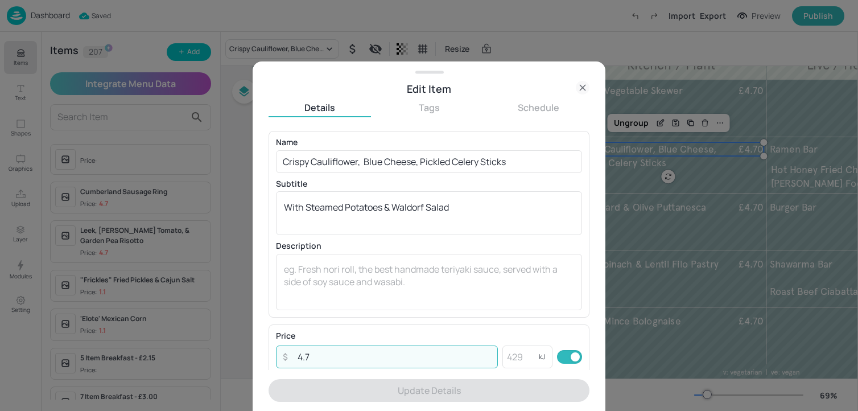
click at [402, 356] on input "4.7" at bounding box center [394, 356] width 207 height 23
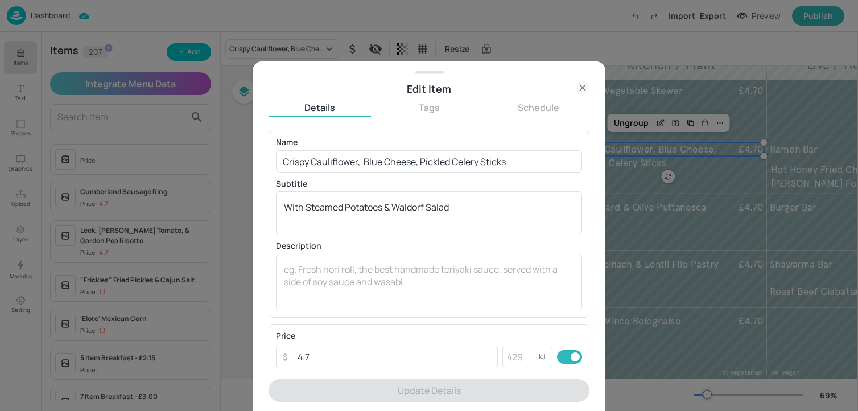
click at [576, 94] on icon at bounding box center [583, 88] width 14 height 14
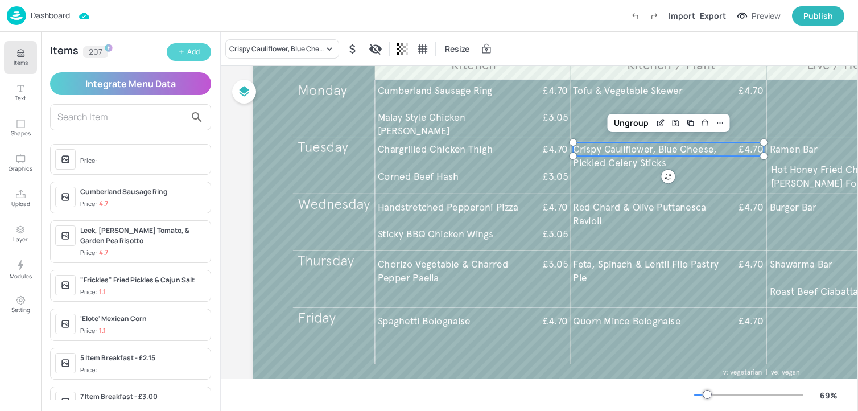
click at [192, 51] on div "Add" at bounding box center [193, 52] width 13 height 11
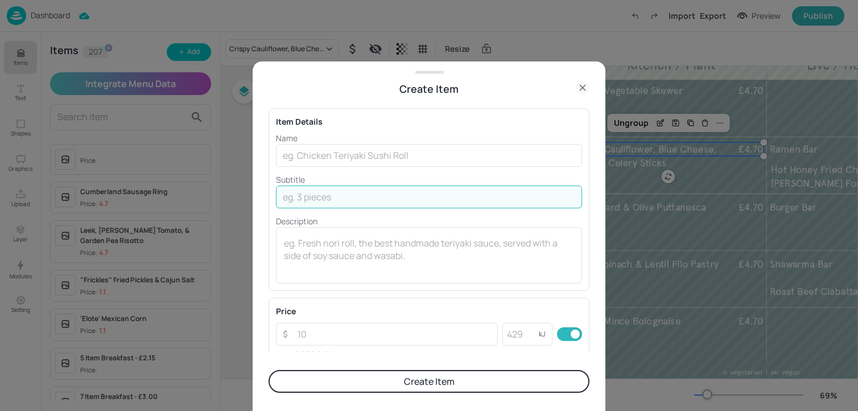
click at [320, 199] on input "text" at bounding box center [429, 197] width 306 height 23
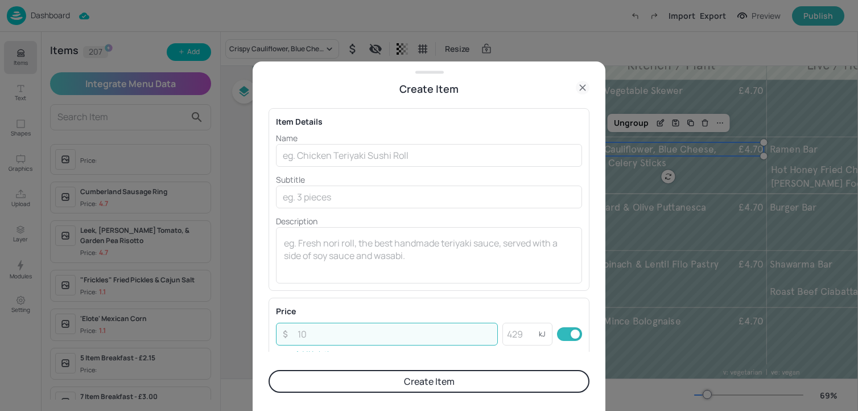
click at [295, 324] on input "number" at bounding box center [394, 334] width 207 height 23
paste input "4.7"
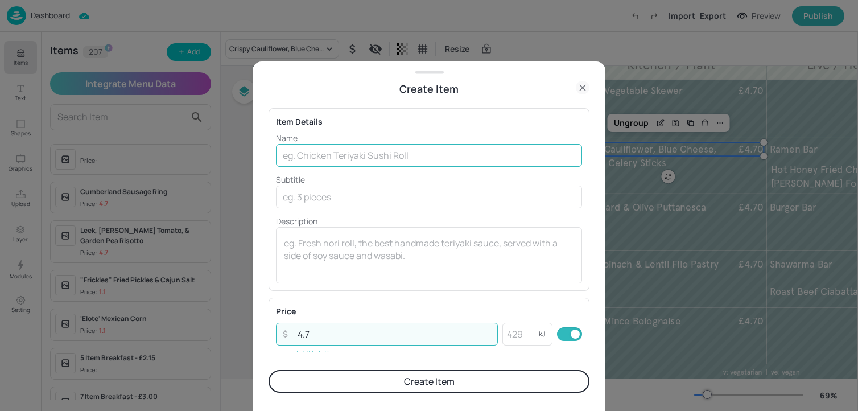
type input "4.7"
click at [311, 162] on input "text" at bounding box center [429, 155] width 306 height 23
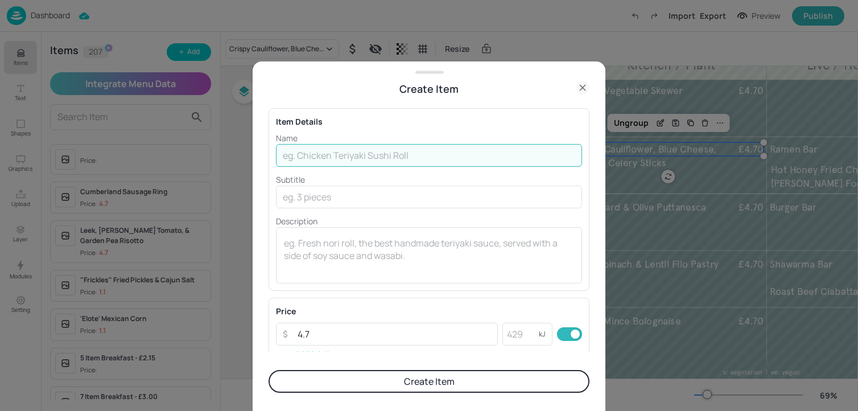
paste input "Crispy Cauliflower, Feta , Pickled Celery Sticks, Steamed Potatoes & Waldorf"
drag, startPoint x: 456, startPoint y: 157, endPoint x: 656, endPoint y: 158, distance: 199.8
click at [656, 158] on div "Create Item Item Details Name Crispy Cauliflower, Feta , Pickled Celery Sticks,…" at bounding box center [429, 205] width 858 height 411
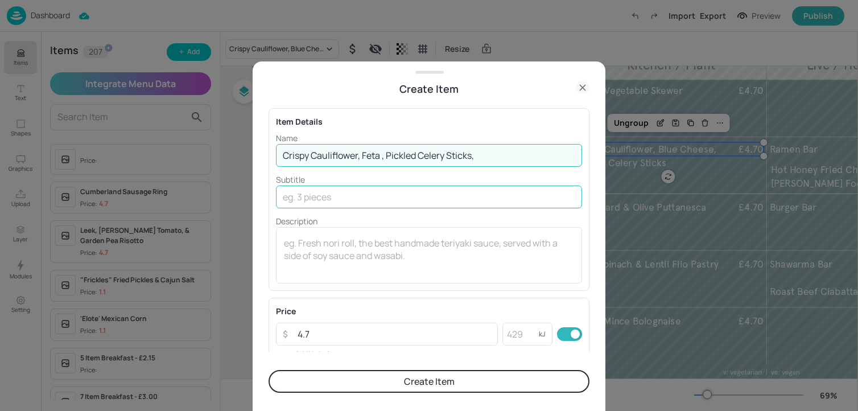
scroll to position [0, 0]
type input "Crispy Cauliflower, Feta , Pickled Celery Sticks,"
click at [412, 196] on input "text" at bounding box center [429, 197] width 306 height 23
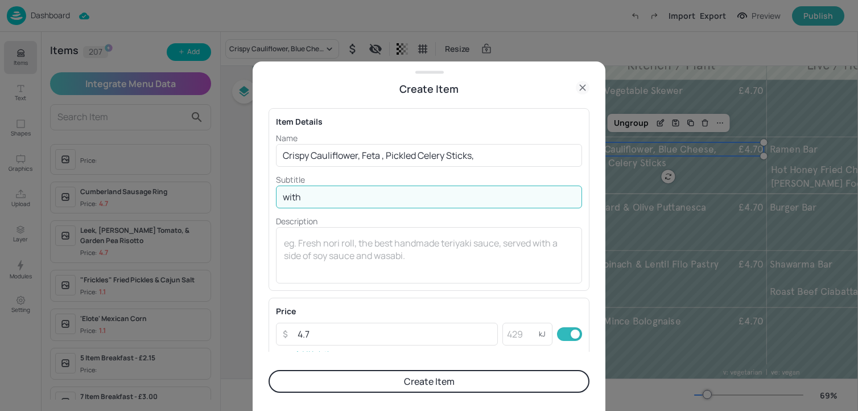
paste input "Steamed Potatoes & Waldorf"
paste input "Salad (V)"
type input "with Steamed Potatoes & Waldorf Salad (V)"
click at [376, 382] on button "Create Item" at bounding box center [429, 381] width 321 height 23
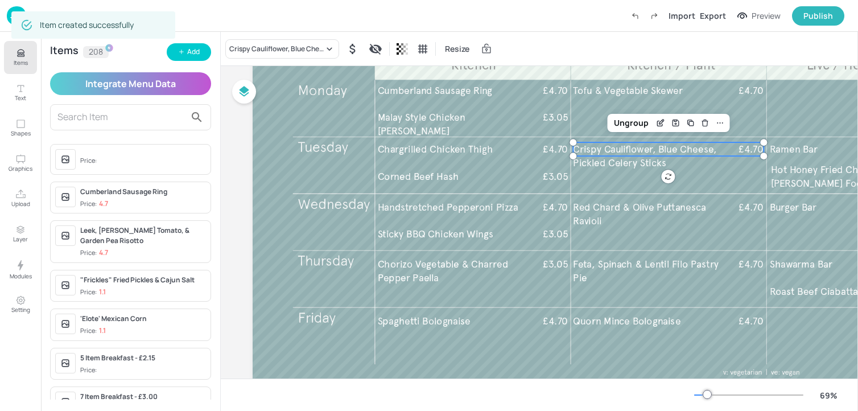
click at [20, 61] on p "Items" at bounding box center [21, 63] width 14 height 8
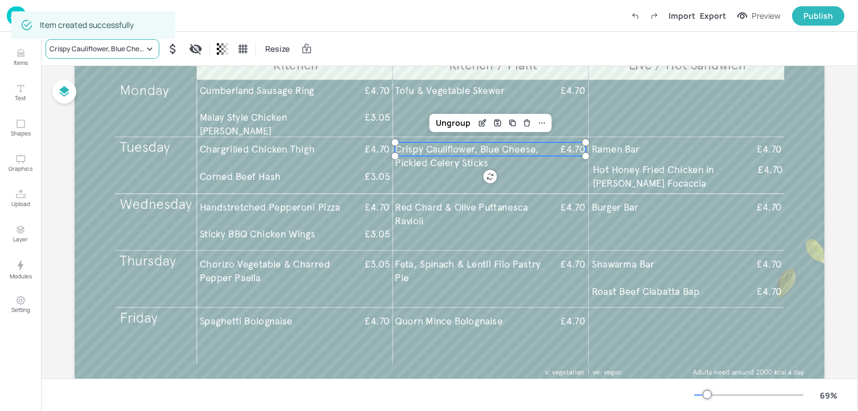
click at [125, 53] on div "Crispy Cauliflower, Blue Cheese, Pickled Celery Sticks" at bounding box center [103, 48] width 114 height 19
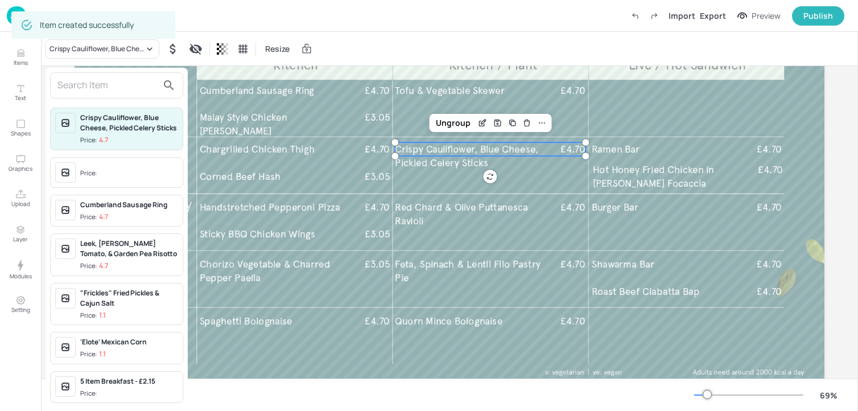
click at [116, 85] on input "text" at bounding box center [107, 85] width 100 height 18
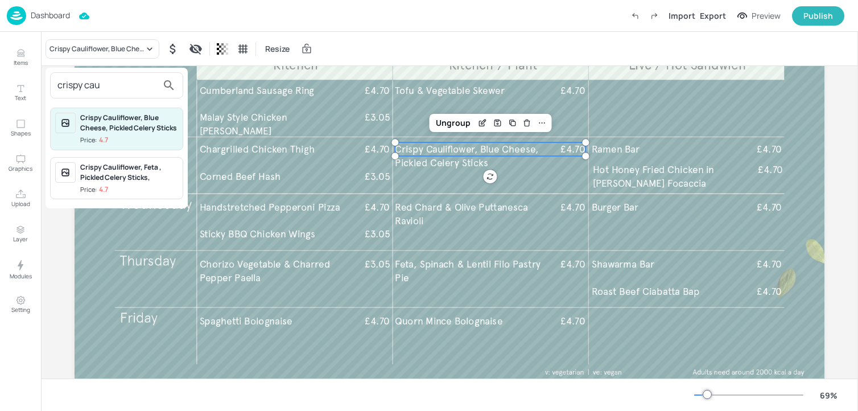
type input "crispy cau"
click at [133, 179] on div "Crispy Cauliflower, Feta , Pickled Celery Sticks," at bounding box center [129, 172] width 98 height 20
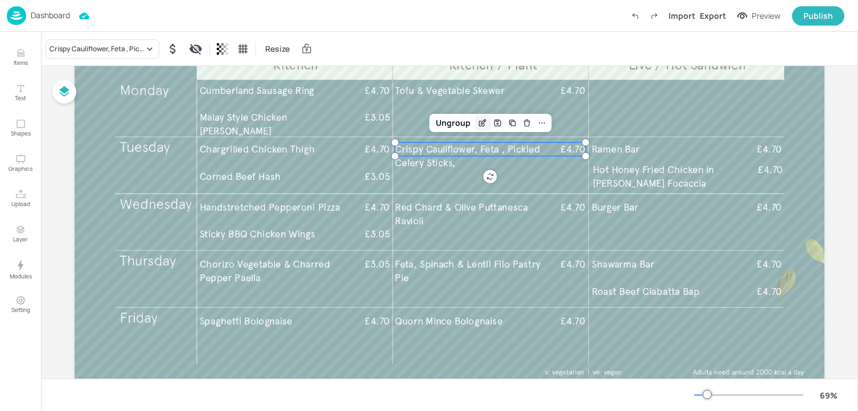
click at [484, 121] on icon "Edit Item" at bounding box center [484, 120] width 1 height 1
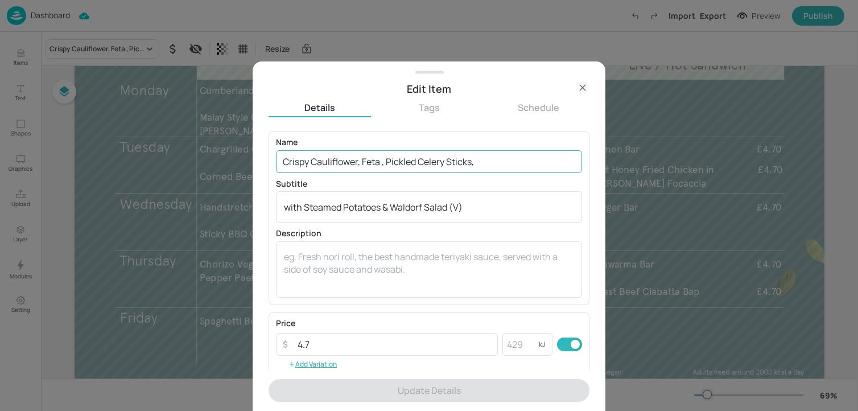
click at [489, 161] on input "Crispy Cauliflower, Feta , Pickled Celery Sticks," at bounding box center [429, 161] width 306 height 23
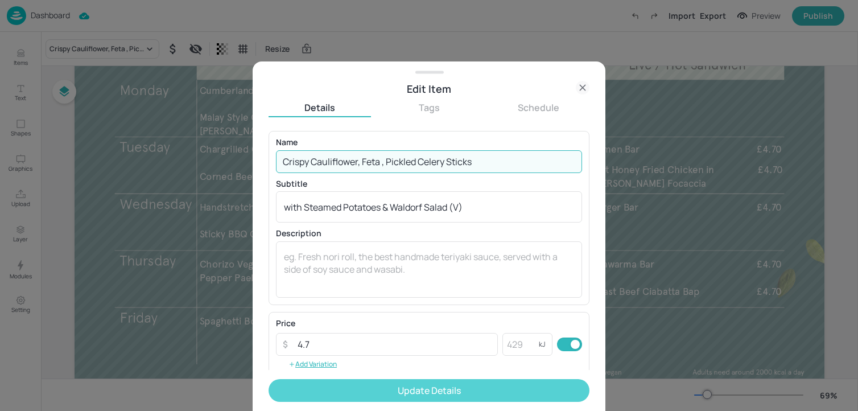
type input "Crispy Cauliflower, Feta , Pickled Celery Sticks"
click at [455, 393] on button "Update Details" at bounding box center [429, 390] width 321 height 23
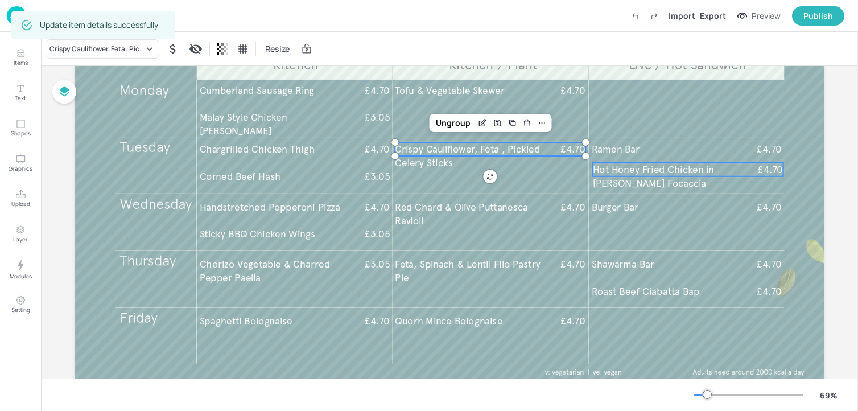
click at [722, 188] on p "Hot Honey Fried Chicken in Rosemary Focaccia" at bounding box center [674, 176] width 162 height 27
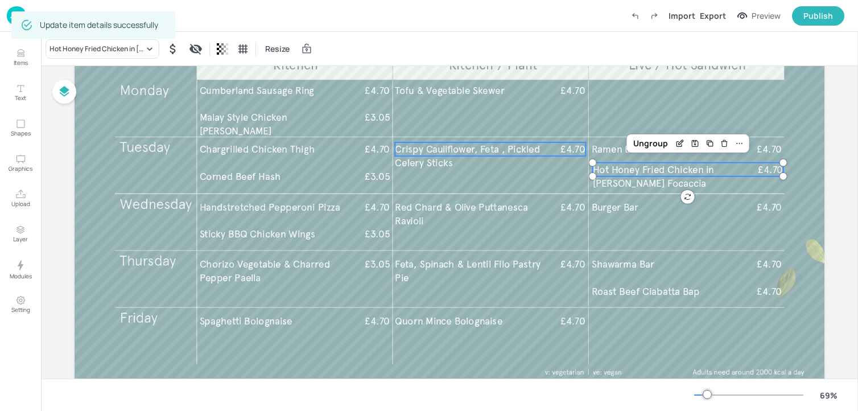
click at [498, 152] on span "Crispy Cauliflower, Feta , Pickled Celery Sticks" at bounding box center [467, 156] width 145 height 26
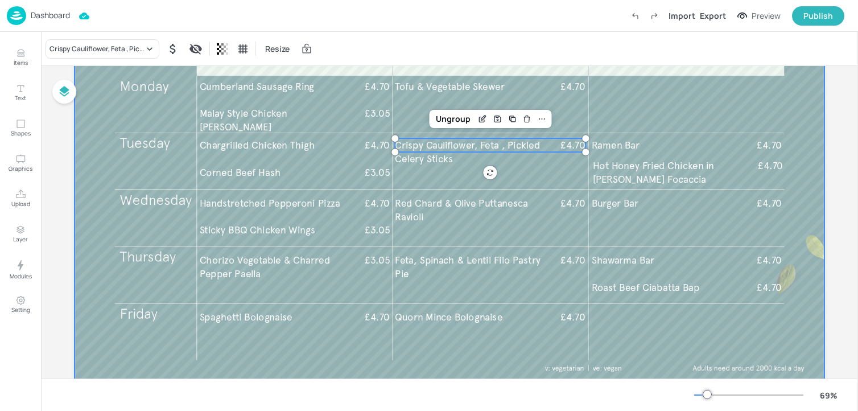
scroll to position [123, 0]
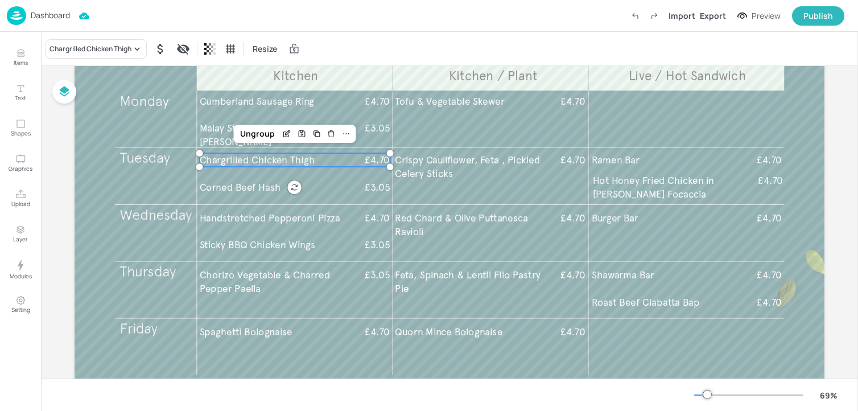
click at [282, 158] on span "Chargrilled Chicken Thigh" at bounding box center [258, 160] width 116 height 12
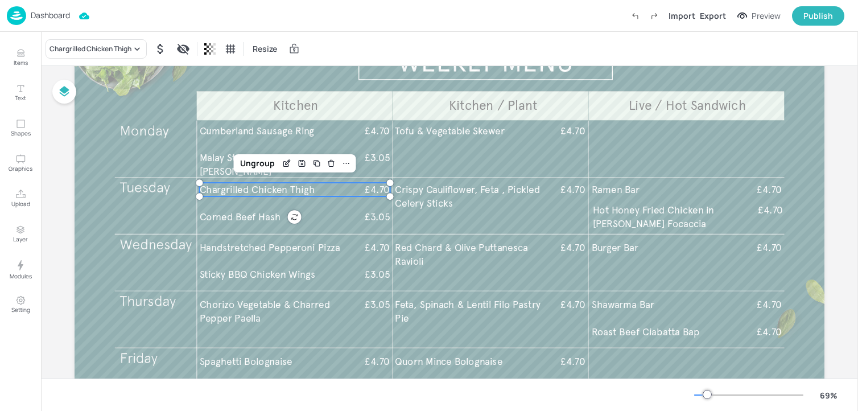
scroll to position [89, 0]
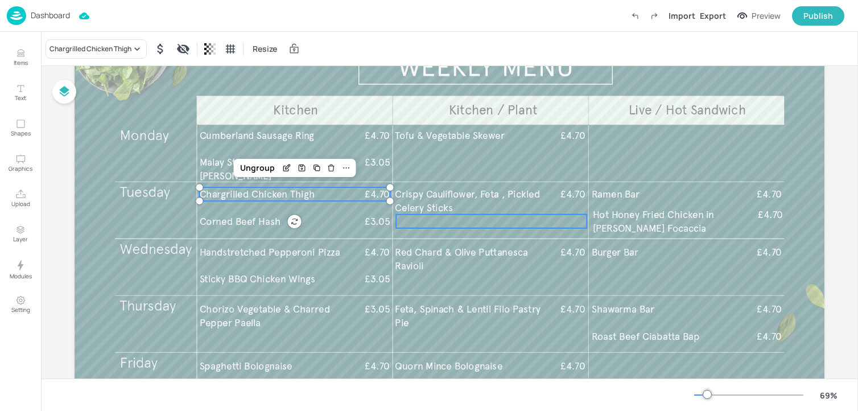
click at [444, 226] on div at bounding box center [491, 222] width 191 height 14
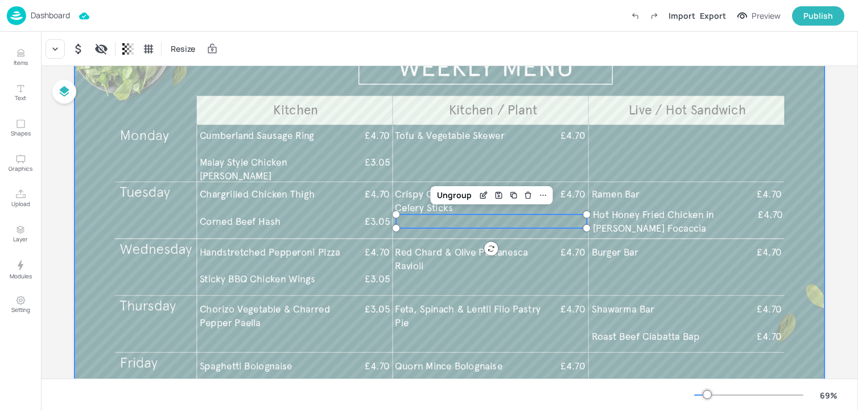
click at [438, 228] on div at bounding box center [450, 224] width 750 height 422
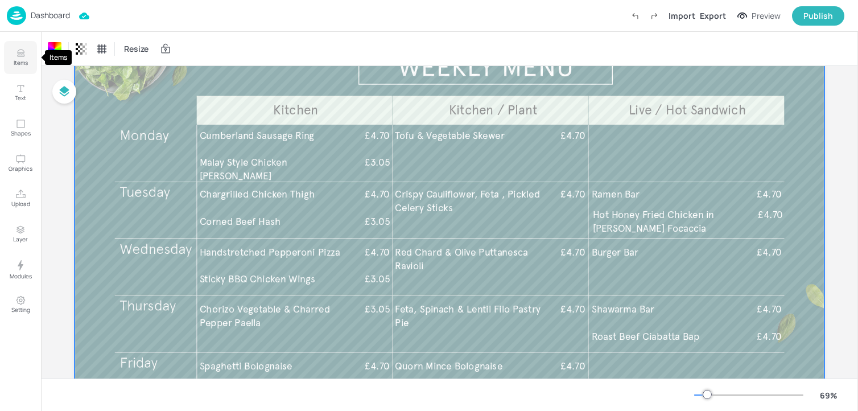
click at [20, 67] on button "Items" at bounding box center [20, 57] width 33 height 33
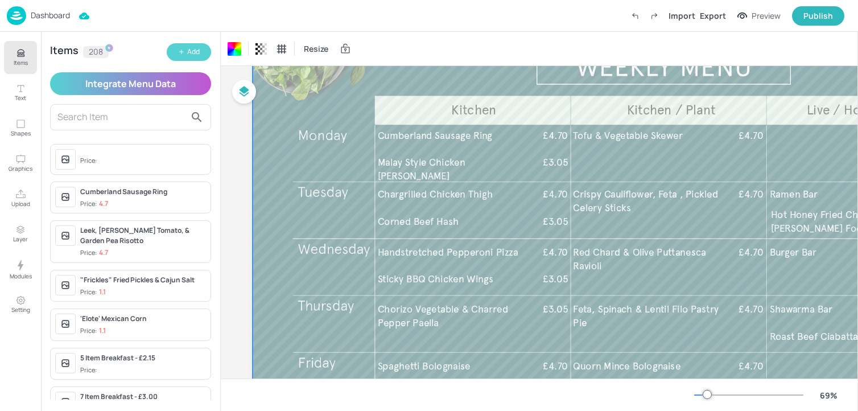
click at [188, 57] on div "Add" at bounding box center [193, 52] width 13 height 11
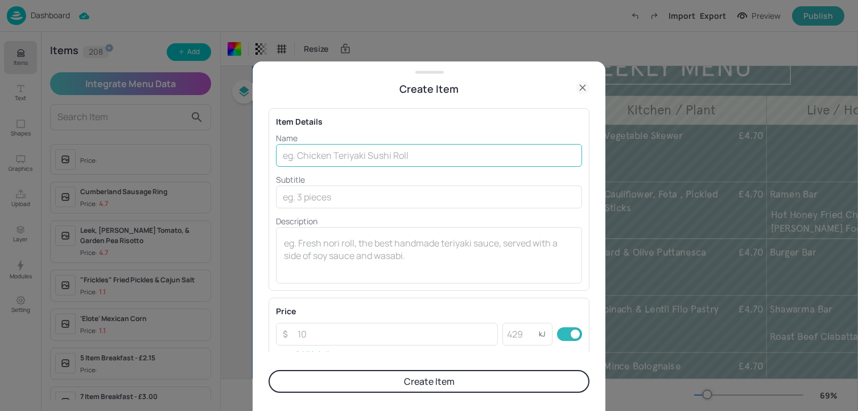
click at [535, 149] on input "text" at bounding box center [429, 155] width 306 height 23
paste input "Pulled Pork Belly, Apple & Fennel Slaw, Olive Oil & Rosemary Focaccia"
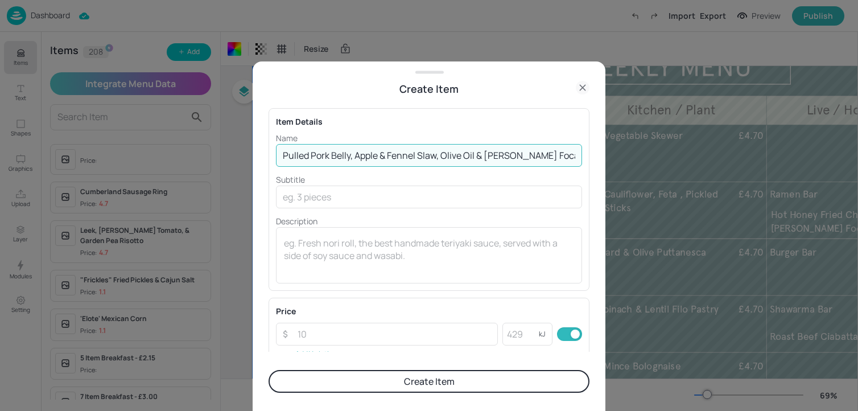
drag, startPoint x: 440, startPoint y: 155, endPoint x: 595, endPoint y: 157, distance: 154.8
click at [595, 157] on div "Create Item Item Details Name Pulled Pork Belly, Apple & Fennel Slaw, Olive Oil…" at bounding box center [429, 235] width 353 height 349
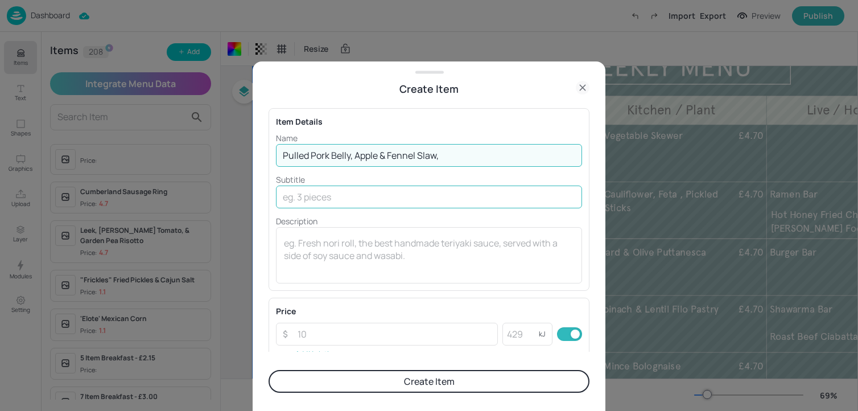
type input "Pulled Pork Belly, Apple & Fennel Slaw,"
click at [347, 196] on input "text" at bounding box center [429, 197] width 306 height 23
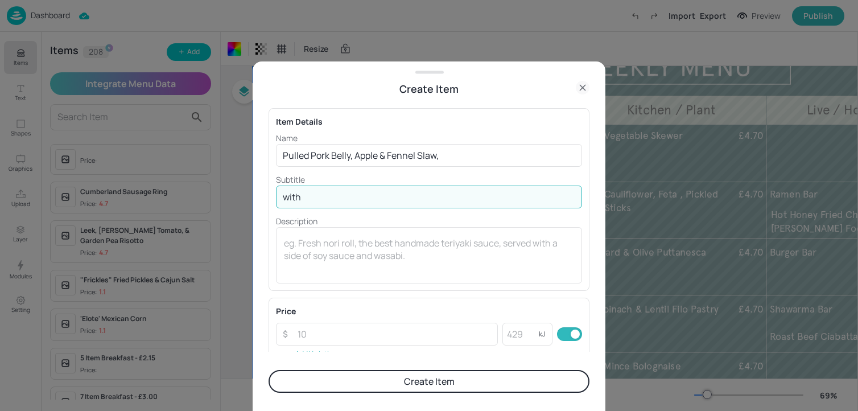
click at [299, 197] on input "with" at bounding box center [429, 197] width 306 height 23
click at [321, 185] on p "Subtitle" at bounding box center [429, 180] width 306 height 12
click at [321, 196] on input "with" at bounding box center [429, 197] width 306 height 23
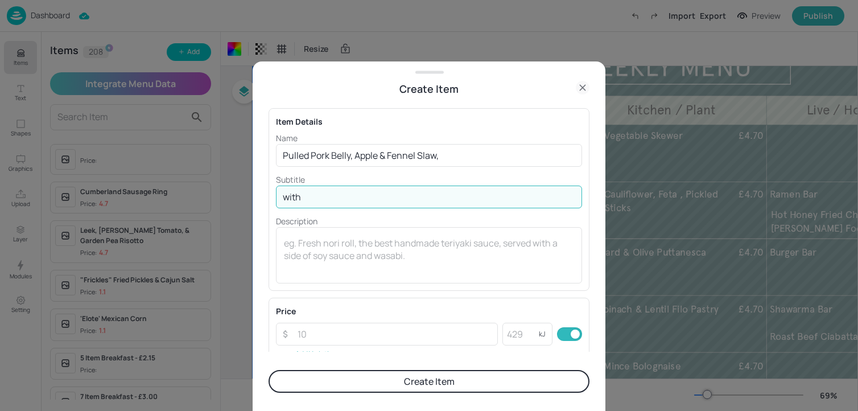
paste input "Olive Oil & Rosemary Focaccia"
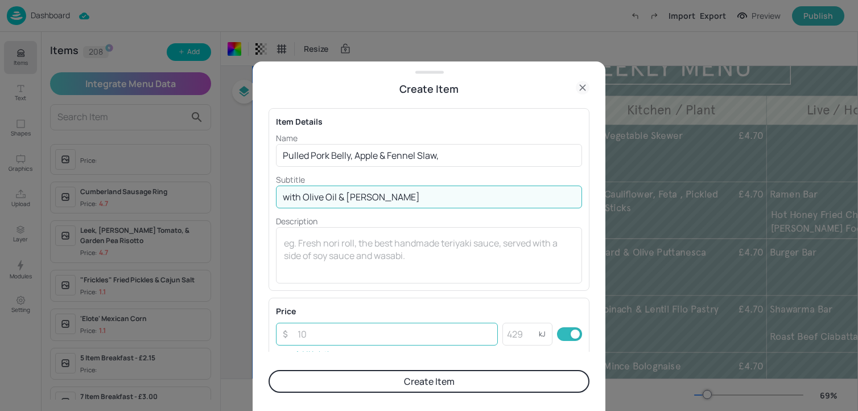
type input "with Olive Oil & [PERSON_NAME]"
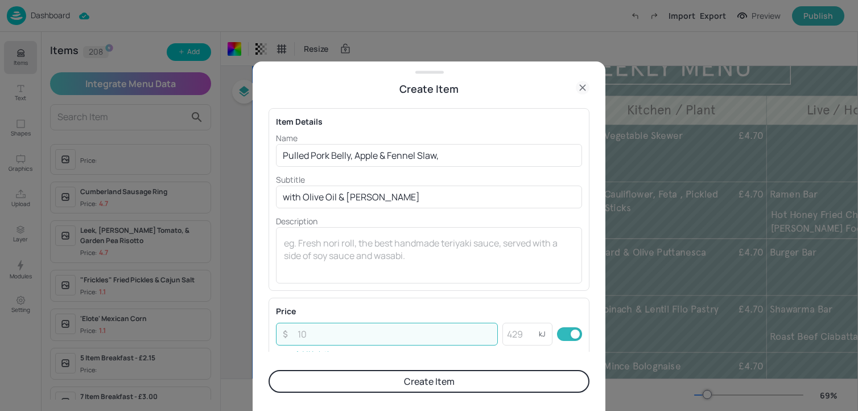
click at [319, 332] on input "number" at bounding box center [394, 334] width 207 height 23
type input "4.7"
click at [349, 381] on button "Create Item" at bounding box center [429, 381] width 321 height 23
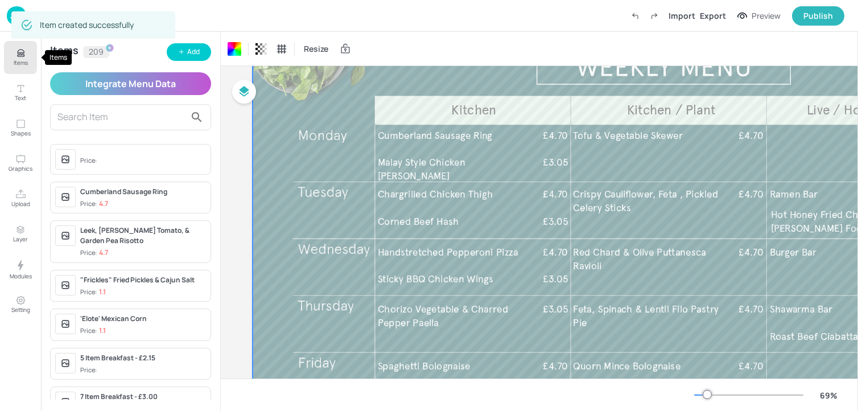
click at [11, 63] on button "Items" at bounding box center [20, 57] width 33 height 33
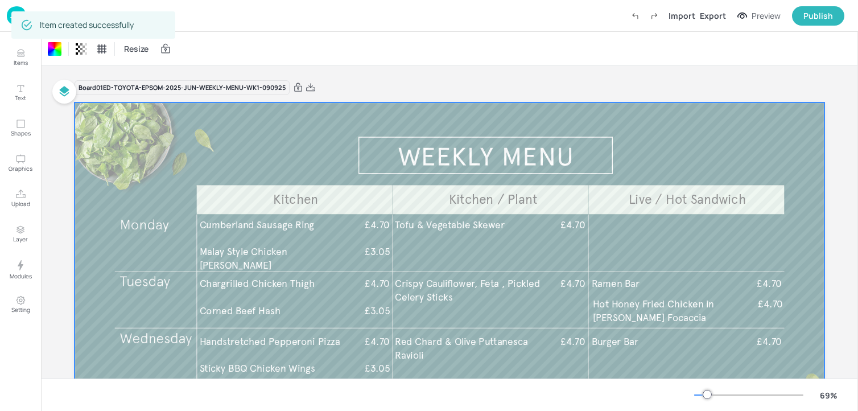
click at [9, 18] on img at bounding box center [16, 15] width 19 height 19
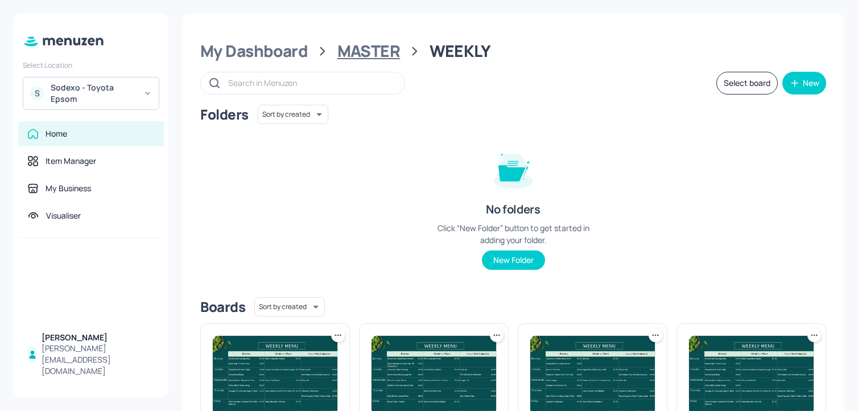
click at [364, 56] on div "MASTER" at bounding box center [368, 51] width 63 height 20
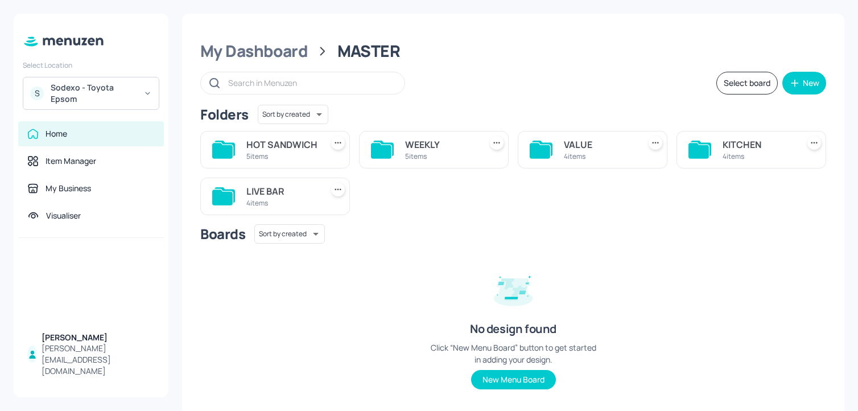
click at [757, 146] on div "KITCHEN" at bounding box center [758, 145] width 71 height 14
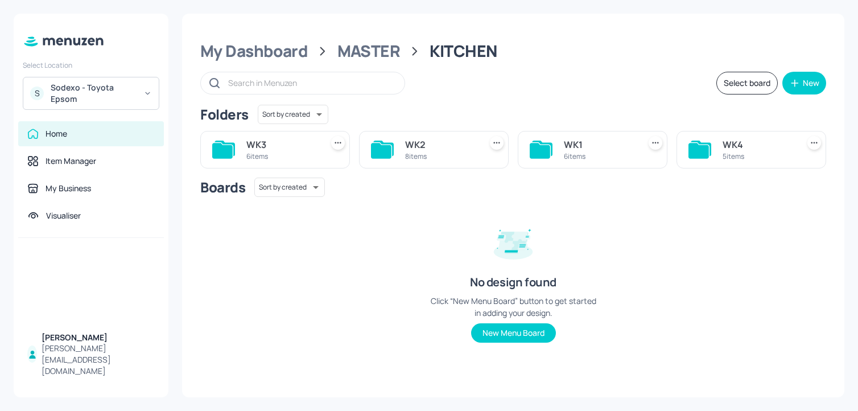
click at [593, 147] on div "WK1" at bounding box center [599, 145] width 71 height 14
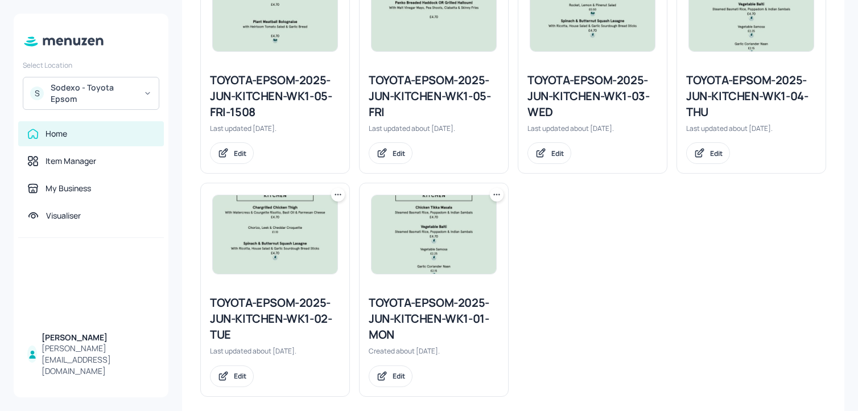
scroll to position [376, 0]
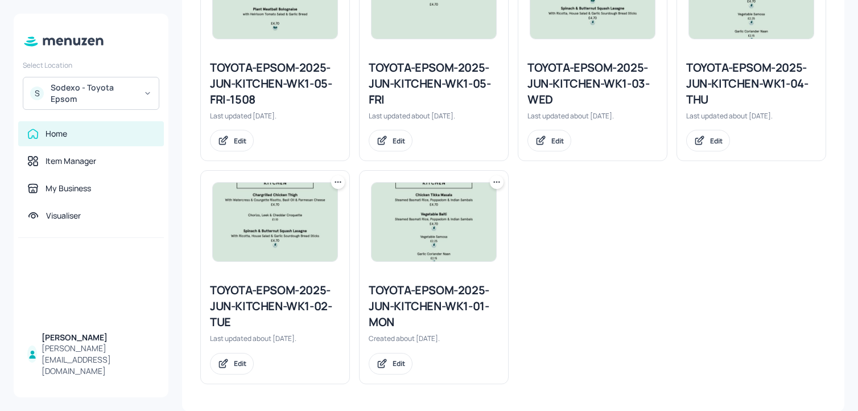
click at [336, 179] on icon at bounding box center [337, 181] width 11 height 11
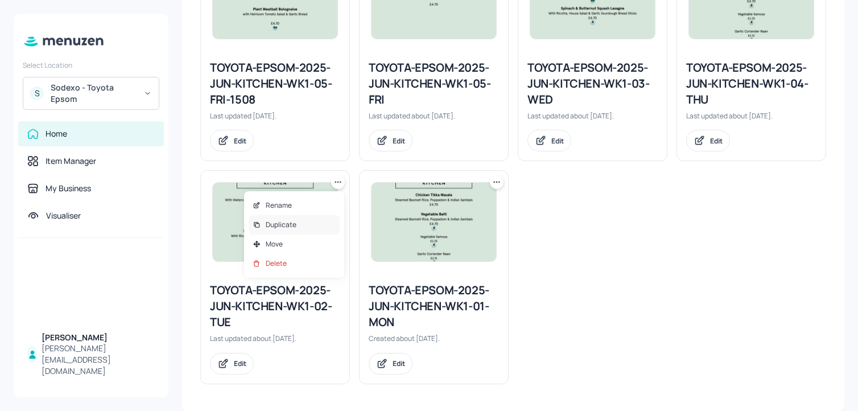
click at [299, 223] on div "Duplicate" at bounding box center [294, 224] width 91 height 19
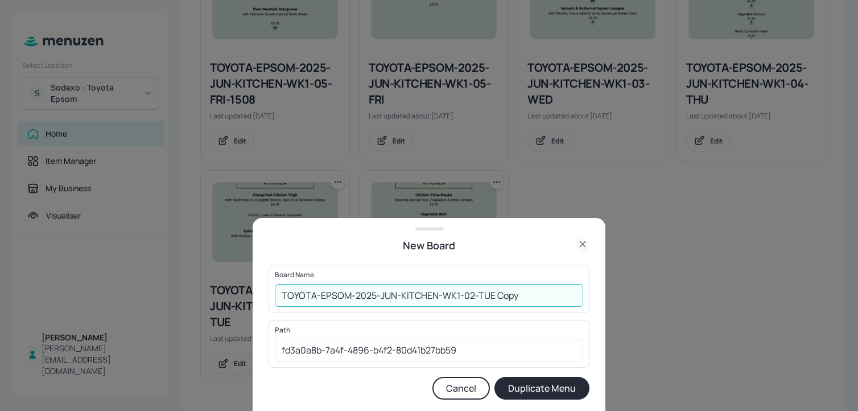
click at [277, 296] on input "TOYOTA-EPSOM-2025-JUN-KITCHEN-WK1-02-TUE Copy" at bounding box center [429, 295] width 308 height 23
click at [528, 297] on input "01ED-TOYOTA-EPSOM-2025-JUN-KITCHEN-WK1-02-TUE Copy" at bounding box center [429, 295] width 308 height 23
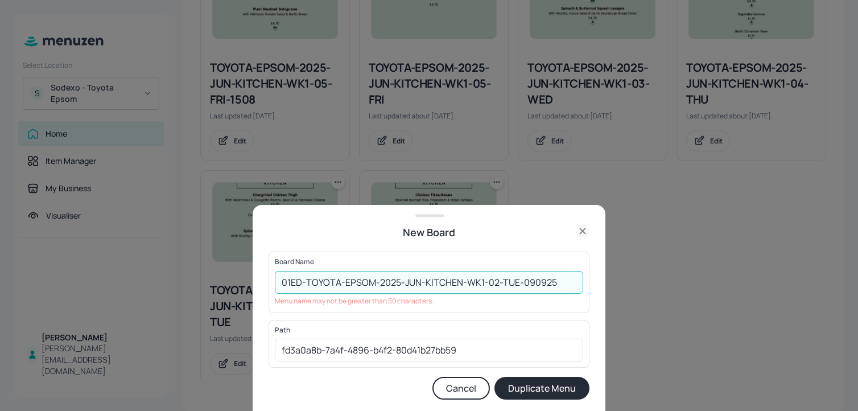
click at [522, 283] on input "01ED-TOYOTA-EPSOM-2025-JUN-KITCHEN-WK1-02-TUE-090925" at bounding box center [429, 282] width 308 height 23
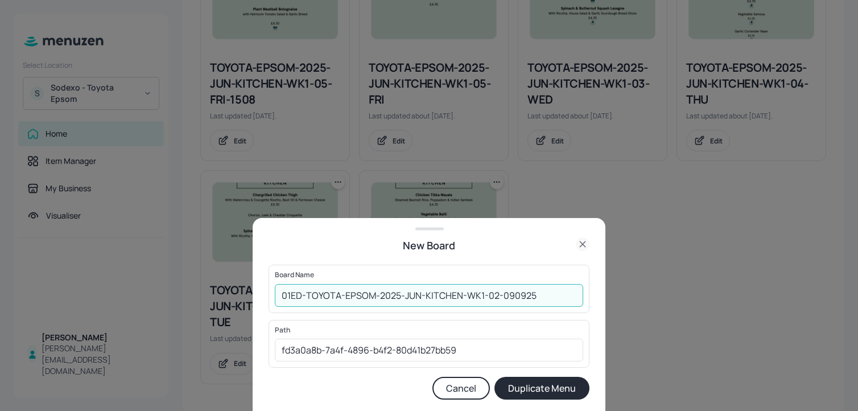
type input "01ED-TOYOTA-EPSOM-2025-JUN-KITCHEN-WK1-02-090925"
click at [495, 377] on button "Duplicate Menu" at bounding box center [542, 388] width 95 height 23
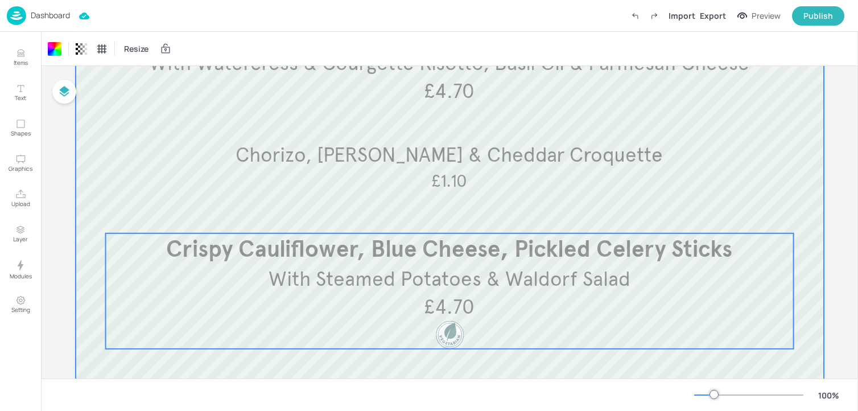
click at [369, 290] on span "With Steamed Potatoes & Waldorf Salad" at bounding box center [450, 278] width 362 height 25
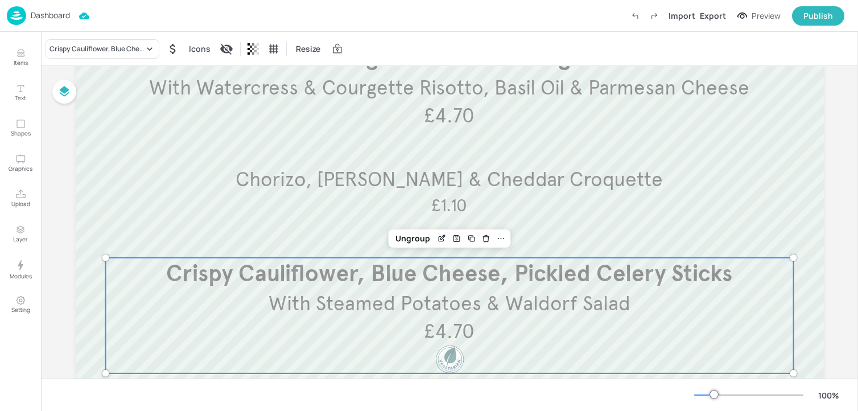
scroll to position [142, 0]
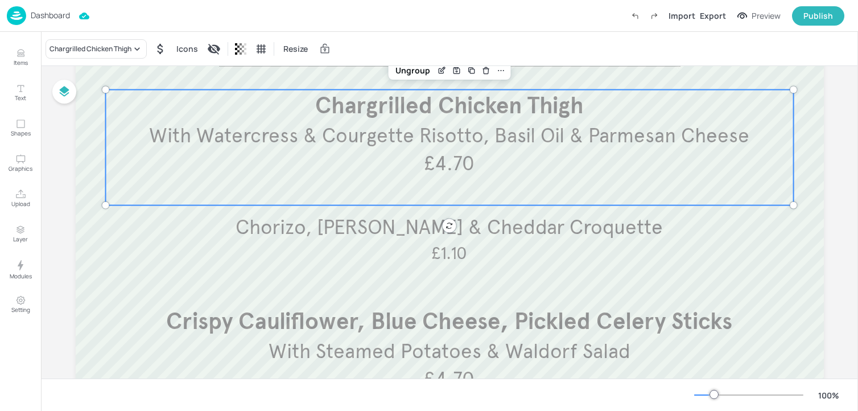
click at [397, 166] on p "£4.70" at bounding box center [450, 164] width 112 height 28
click at [96, 44] on div "Chargrilled Chicken Thigh" at bounding box center [91, 49] width 82 height 10
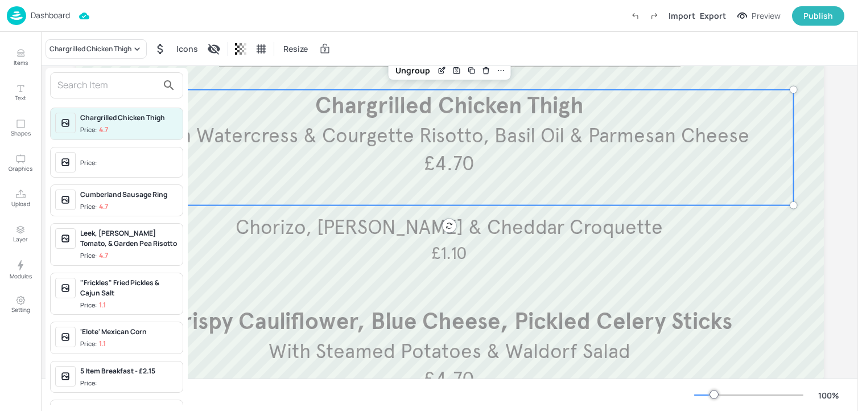
click at [97, 80] on input "text" at bounding box center [107, 85] width 100 height 18
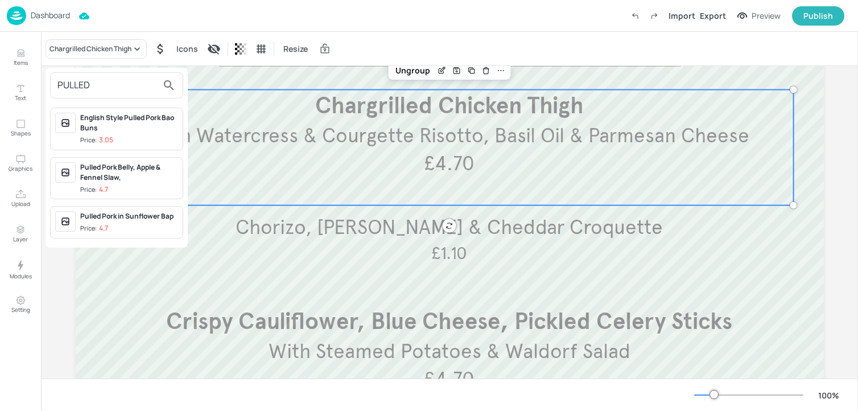
type input "PULLED"
click at [102, 195] on div "Pulled Pork Belly, Apple & Fennel Slaw, Price: 4.7" at bounding box center [116, 178] width 133 height 43
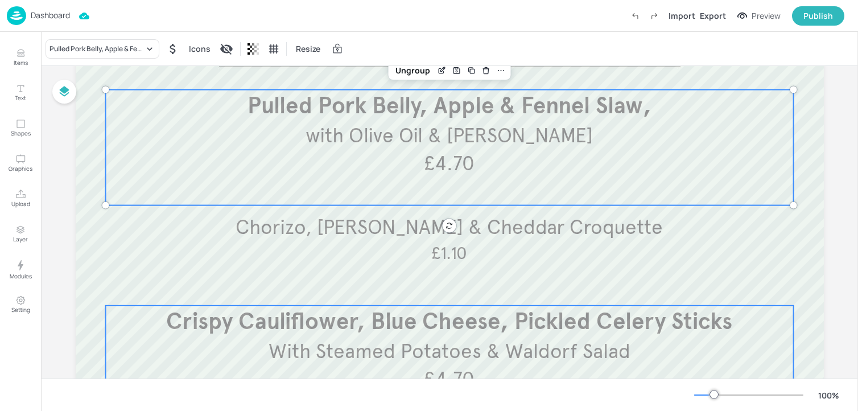
click at [212, 331] on span "Crispy Cauliflower, Blue Cheese, Pickled Celery Sticks" at bounding box center [449, 321] width 566 height 28
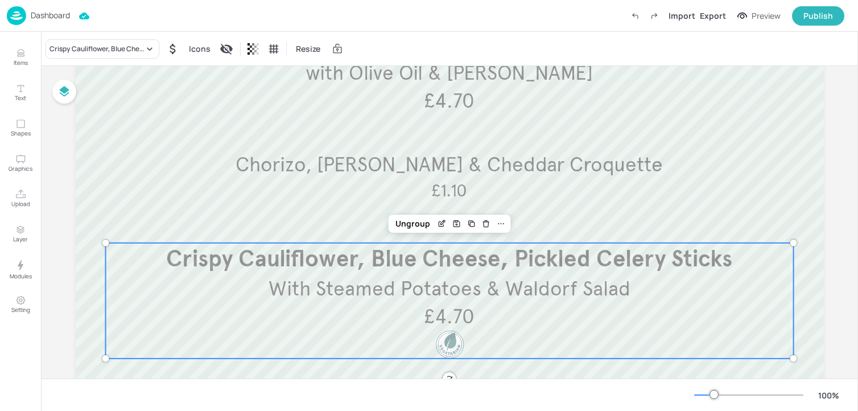
scroll to position [237, 0]
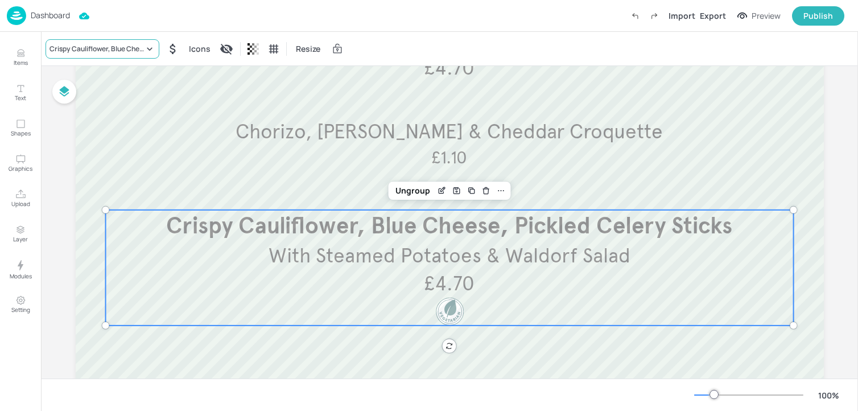
click at [102, 53] on div "Crispy Cauliflower, Blue Cheese, Pickled Celery Sticks" at bounding box center [103, 48] width 114 height 19
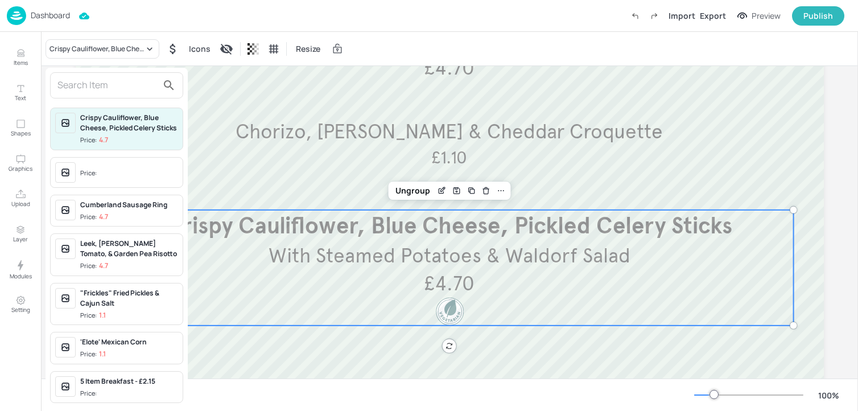
click at [100, 87] on input "text" at bounding box center [107, 85] width 100 height 18
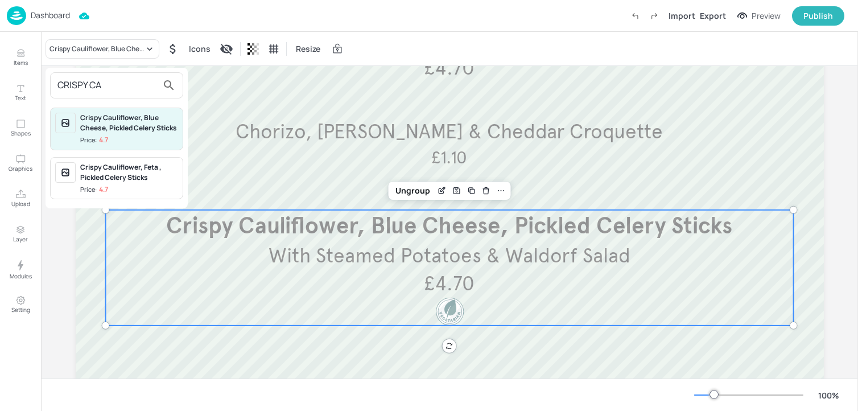
type input "CRISPY CA"
click at [116, 195] on div "Crispy Cauliflower, Feta , Pickled Celery Sticks Price: 4.7" at bounding box center [116, 178] width 133 height 43
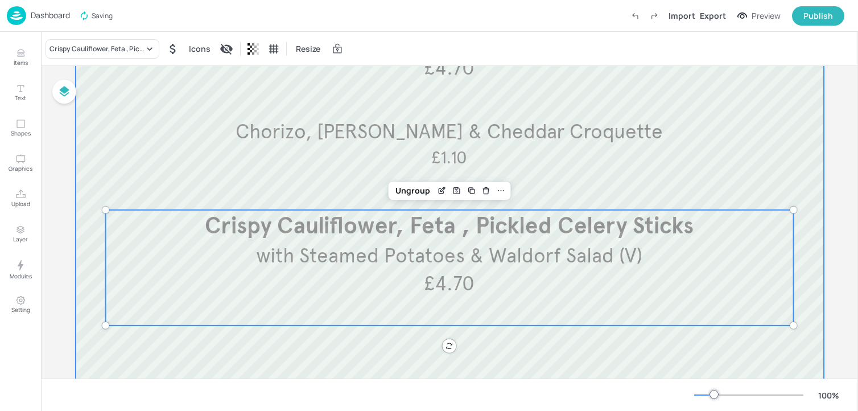
click at [254, 347] on div at bounding box center [450, 172] width 748 height 615
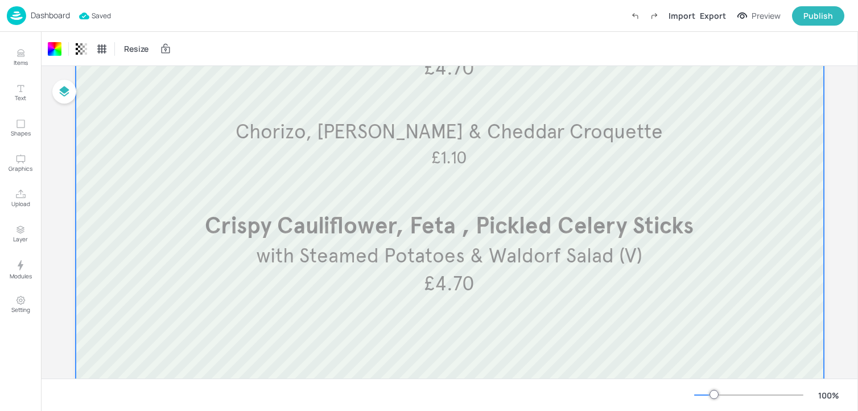
scroll to position [125, 0]
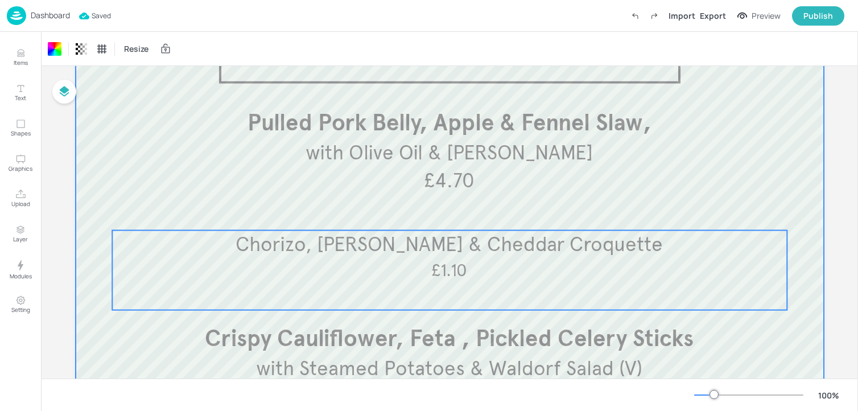
click at [281, 252] on p "Chorizo, [PERSON_NAME] & Cheddar Croquette" at bounding box center [449, 244] width 675 height 28
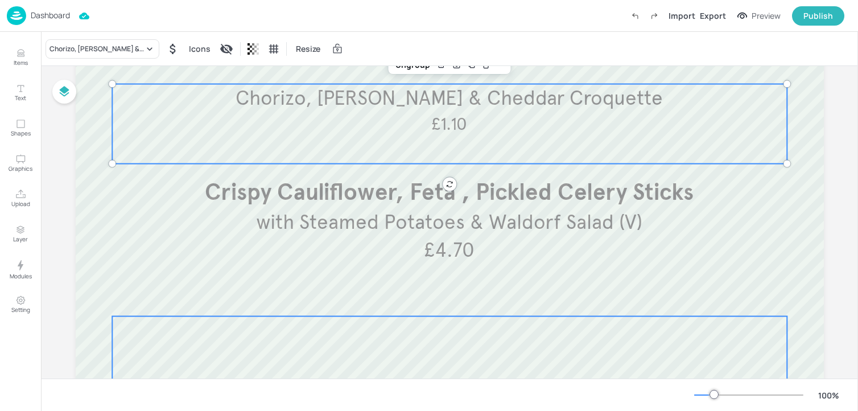
click at [300, 352] on div at bounding box center [449, 356] width 675 height 80
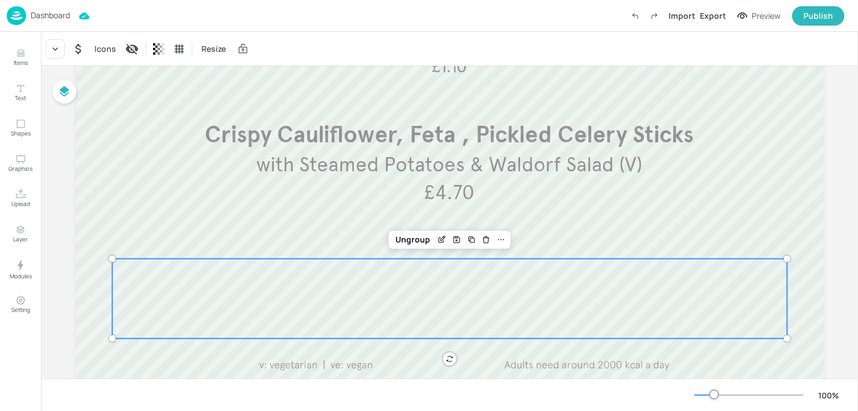
scroll to position [357, 0]
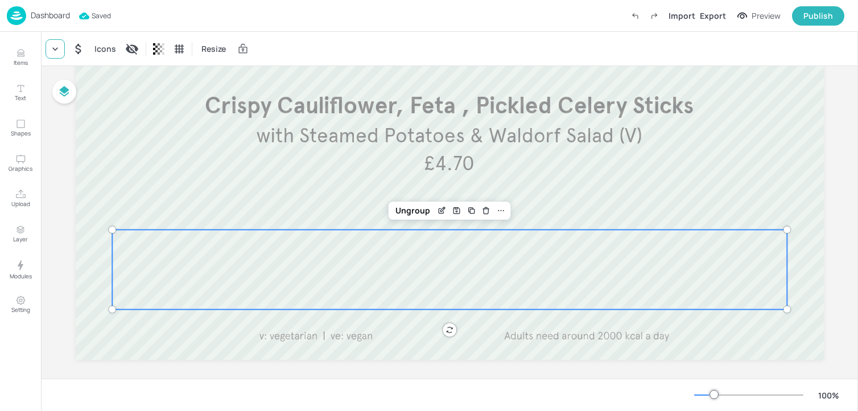
click at [52, 52] on icon at bounding box center [55, 48] width 11 height 11
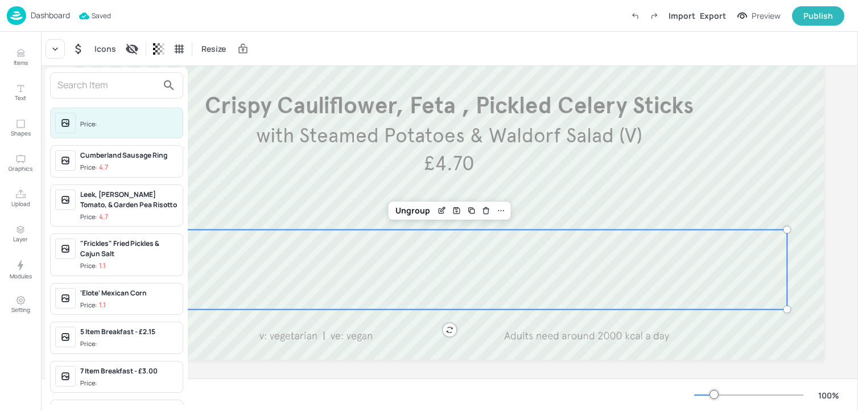
click at [79, 86] on input "text" at bounding box center [107, 85] width 100 height 18
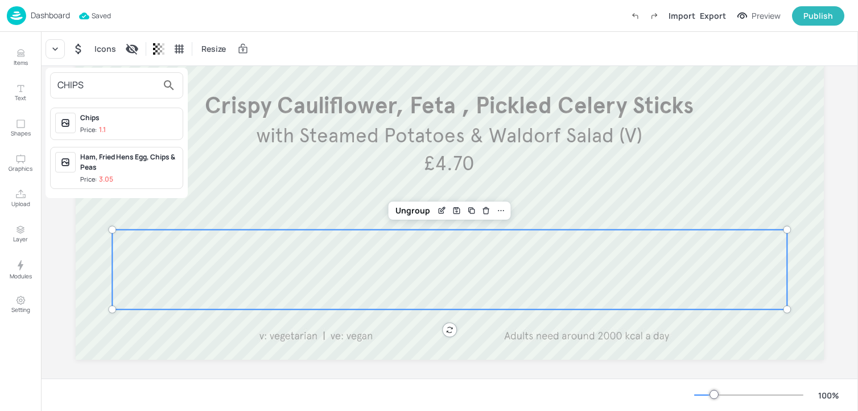
type input "CHIPS"
click at [101, 126] on p "1.1" at bounding box center [102, 130] width 7 height 8
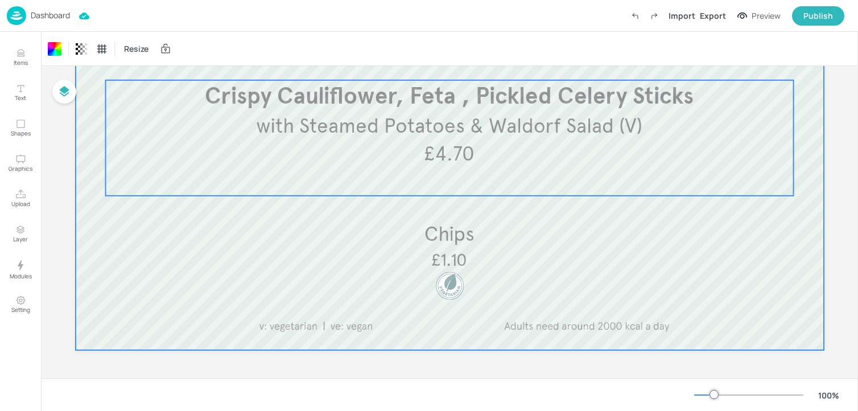
scroll to position [0, 0]
